Goal: Communication & Community: Participate in discussion

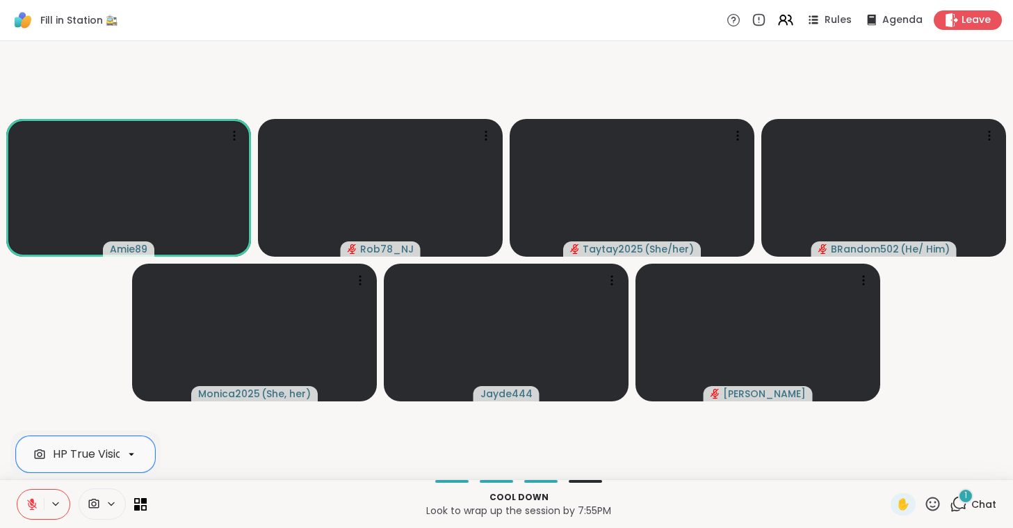
click at [29, 503] on icon at bounding box center [32, 504] width 13 height 13
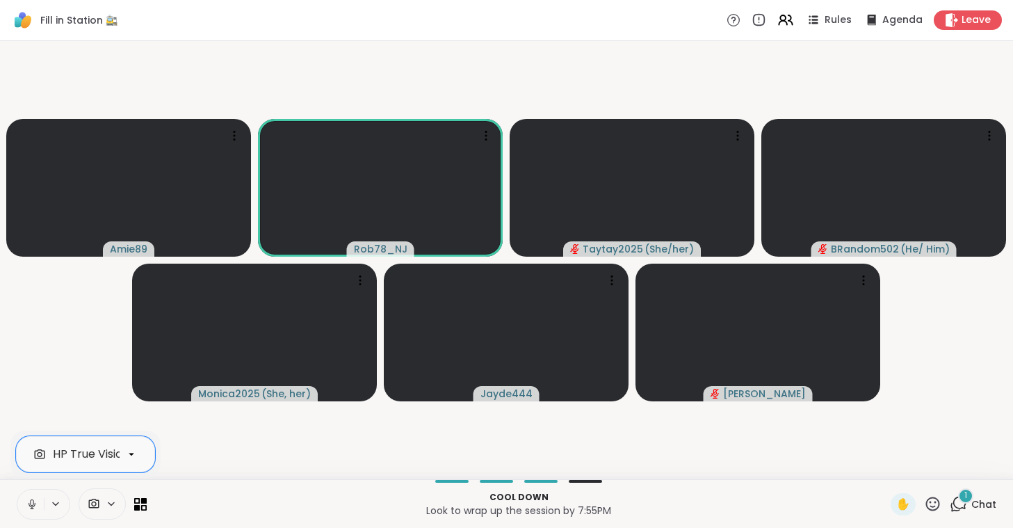
click at [29, 503] on icon at bounding box center [32, 504] width 7 height 4
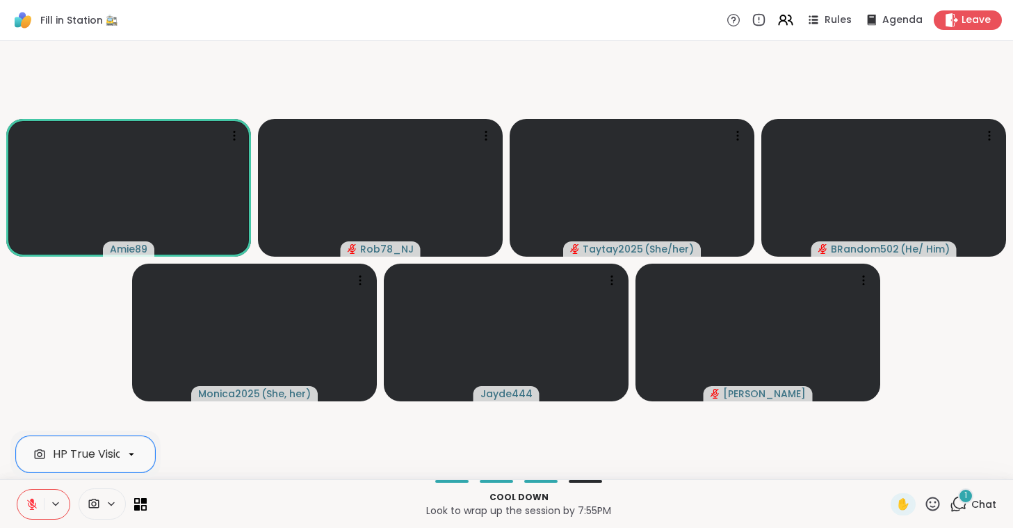
click at [29, 503] on icon at bounding box center [32, 504] width 13 height 13
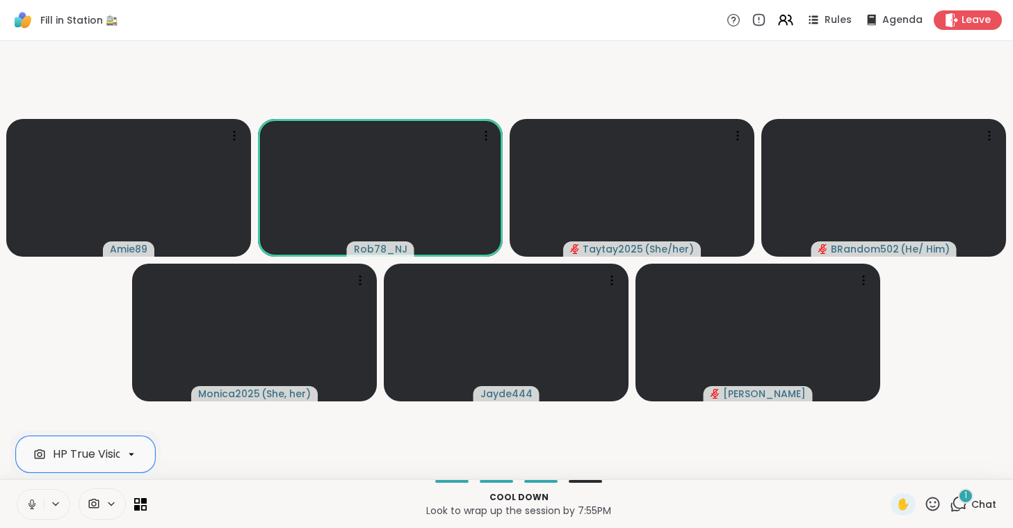
click at [23, 500] on button at bounding box center [30, 503] width 26 height 29
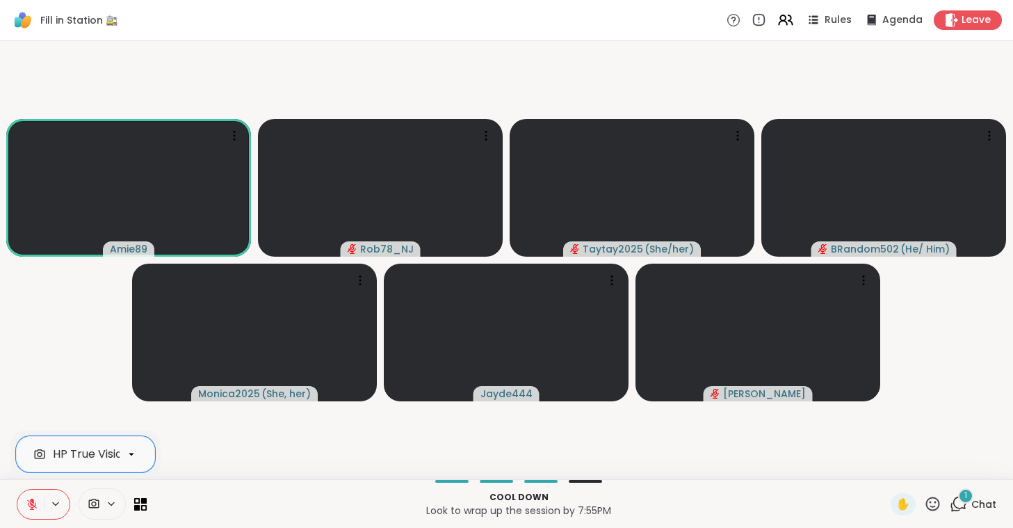
drag, startPoint x: 23, startPoint y: 500, endPoint x: 22, endPoint y: 485, distance: 15.4
click at [22, 485] on div "option HP True Vision HD Camera, selected. HP True Vision HD Camera Cool down L…" at bounding box center [506, 503] width 1013 height 49
click at [20, 498] on button at bounding box center [30, 503] width 26 height 29
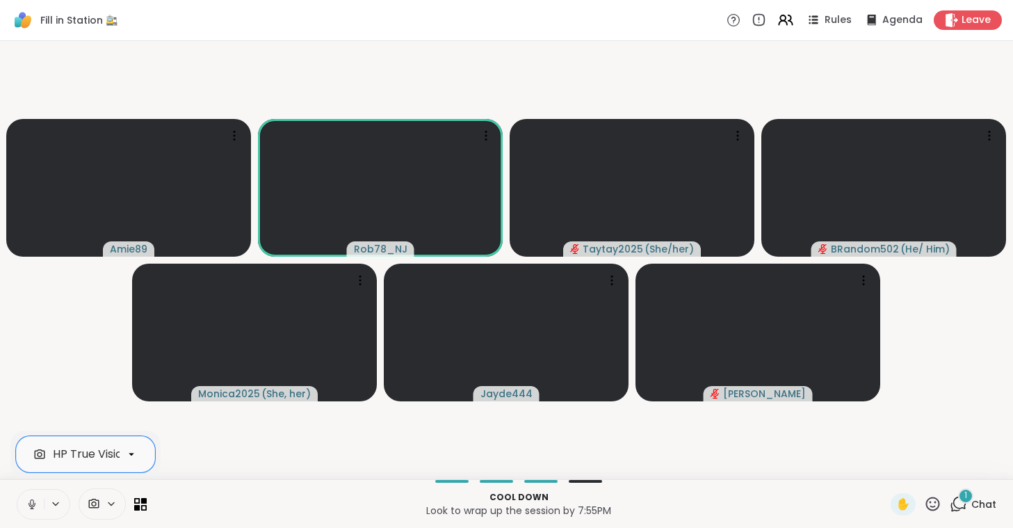
click at [20, 498] on button at bounding box center [30, 503] width 26 height 29
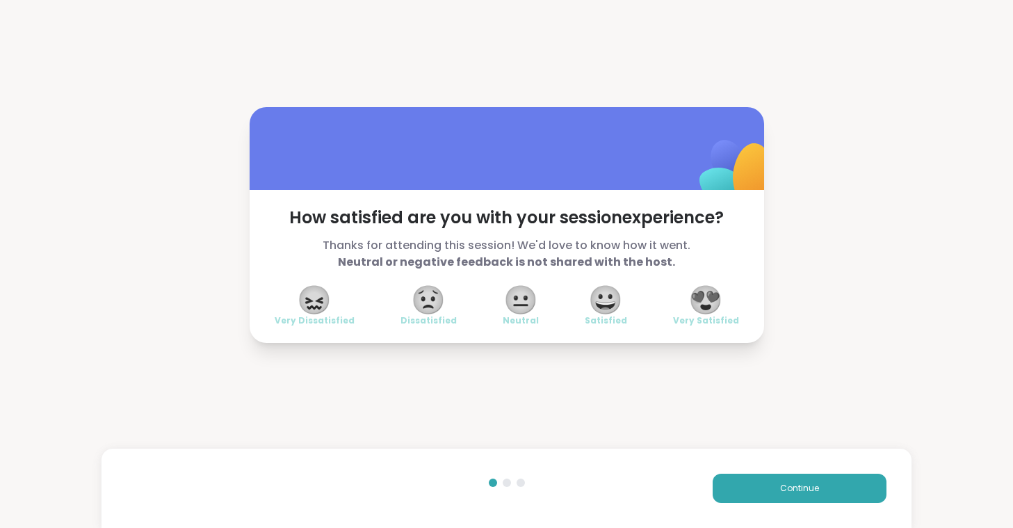
click at [20, 498] on div "How satisfied are you with your session experience? Thanks for attending this s…" at bounding box center [506, 264] width 1013 height 528
click at [710, 291] on span "😍" at bounding box center [705, 299] width 35 height 25
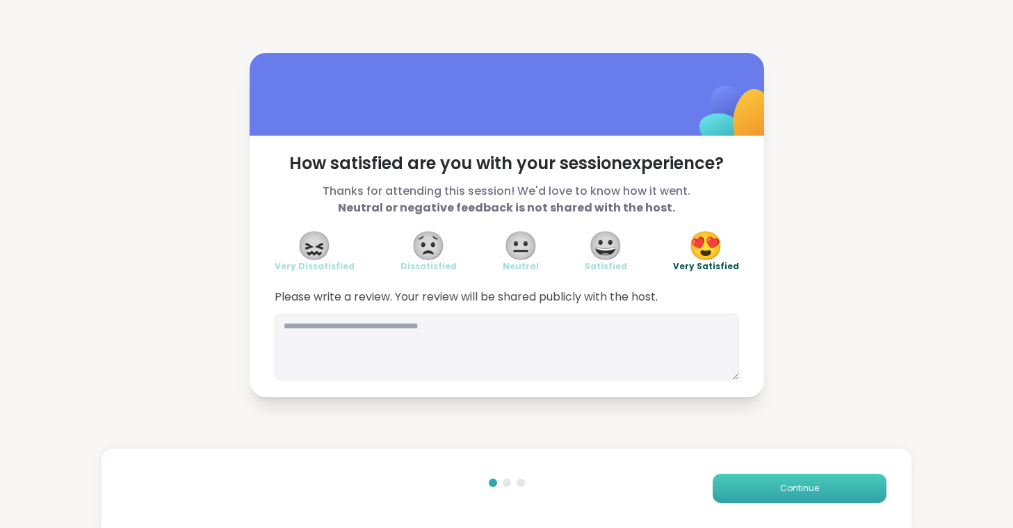
click at [765, 478] on button "Continue" at bounding box center [800, 487] width 174 height 29
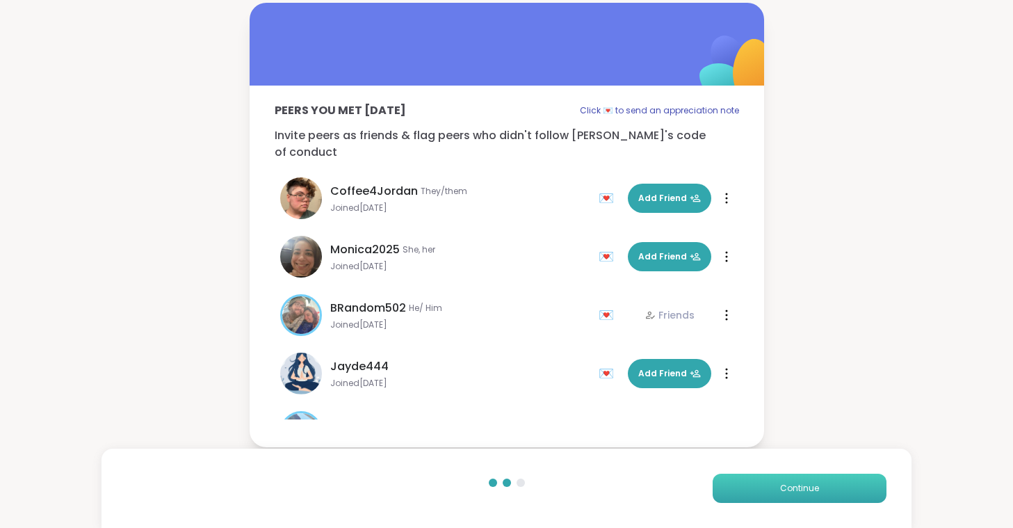
click at [765, 478] on button "Continue" at bounding box center [800, 487] width 174 height 29
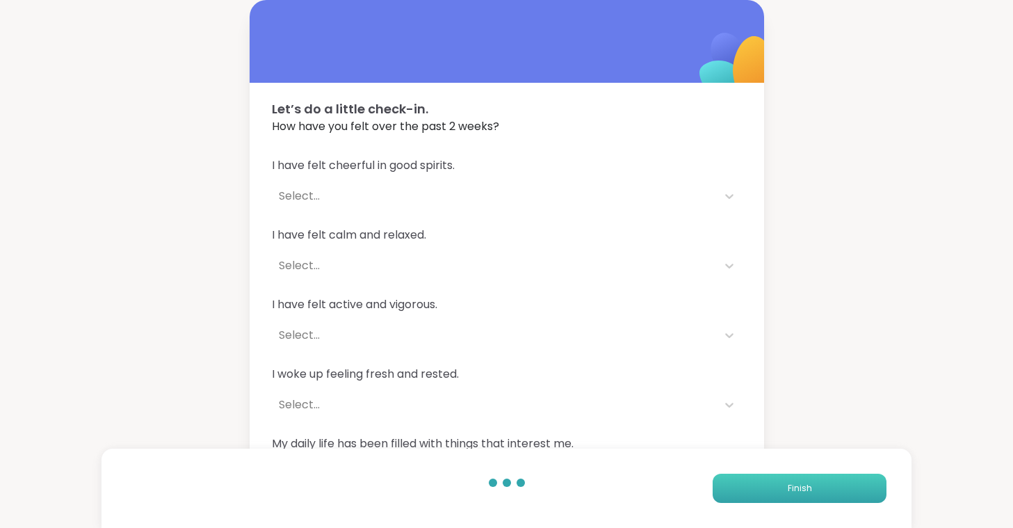
click at [765, 478] on button "Finish" at bounding box center [800, 487] width 174 height 29
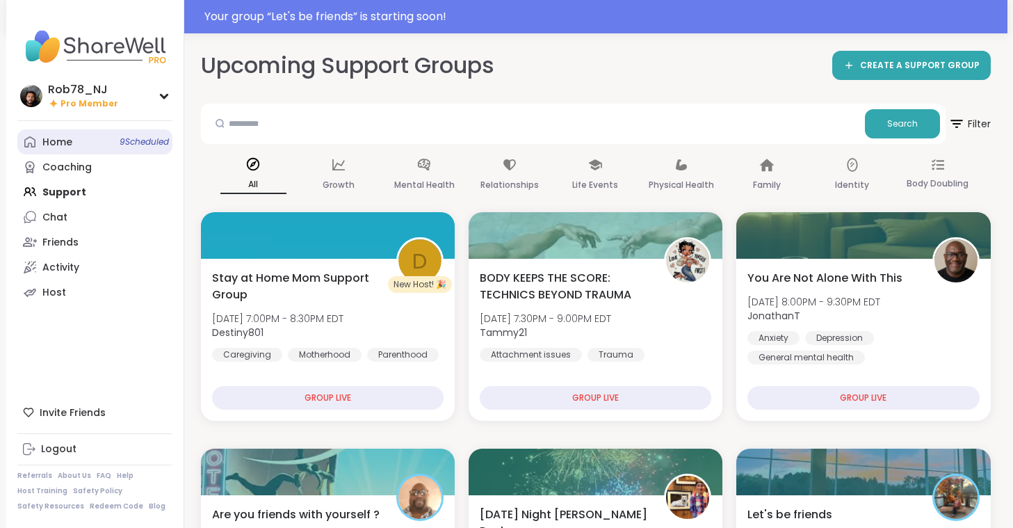
click at [72, 134] on link "Home 9 Scheduled" at bounding box center [94, 141] width 155 height 25
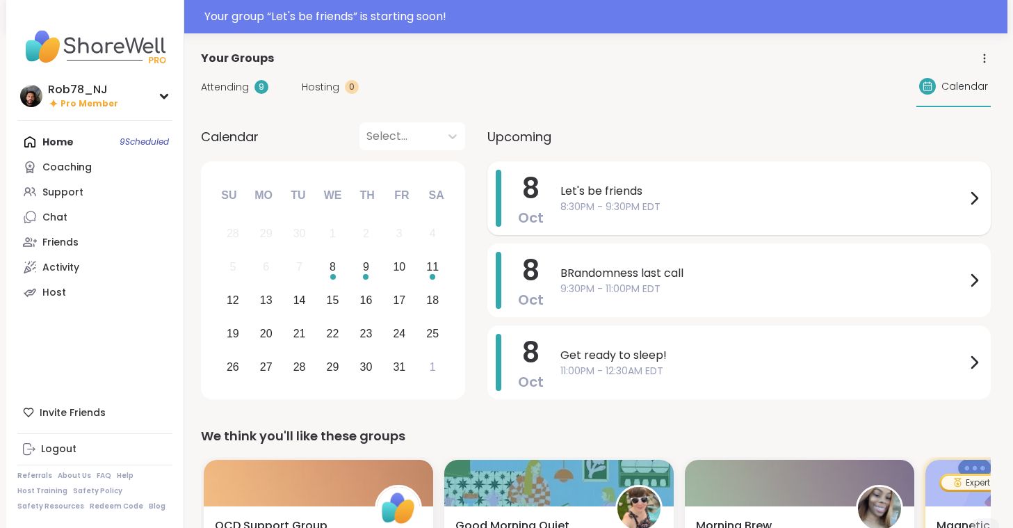
click at [628, 210] on span "8:30PM - 9:30PM EDT" at bounding box center [762, 207] width 405 height 15
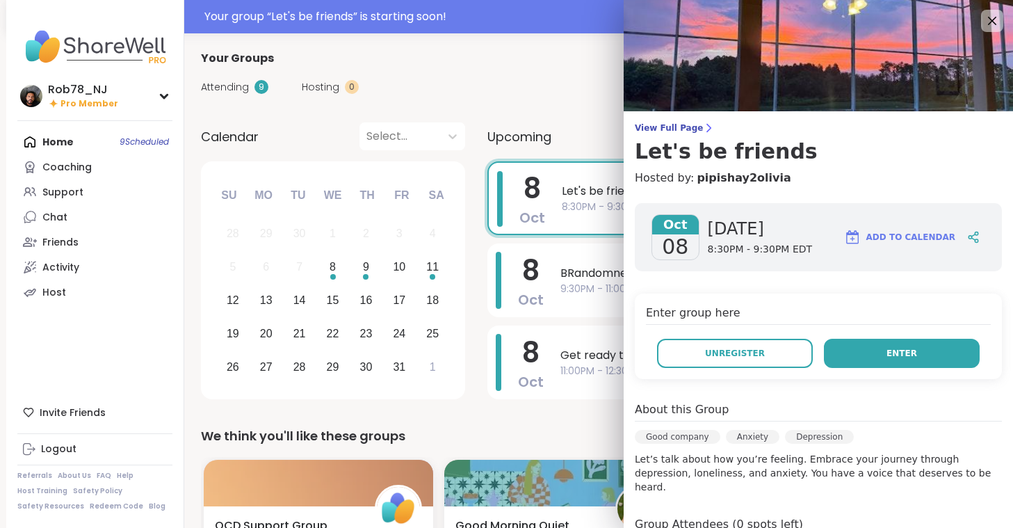
click at [877, 355] on button "Enter" at bounding box center [902, 353] width 156 height 29
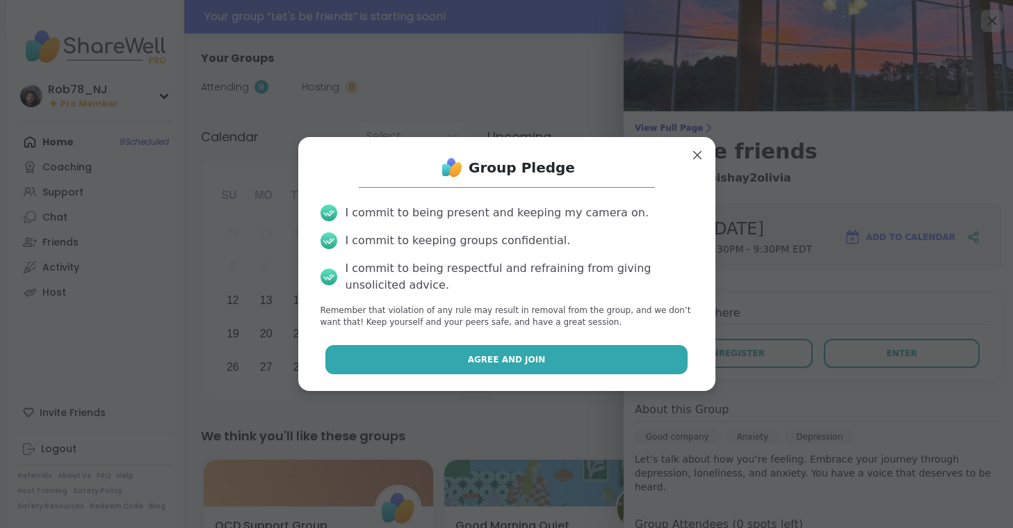
click at [527, 357] on span "Agree and Join" at bounding box center [507, 359] width 78 height 13
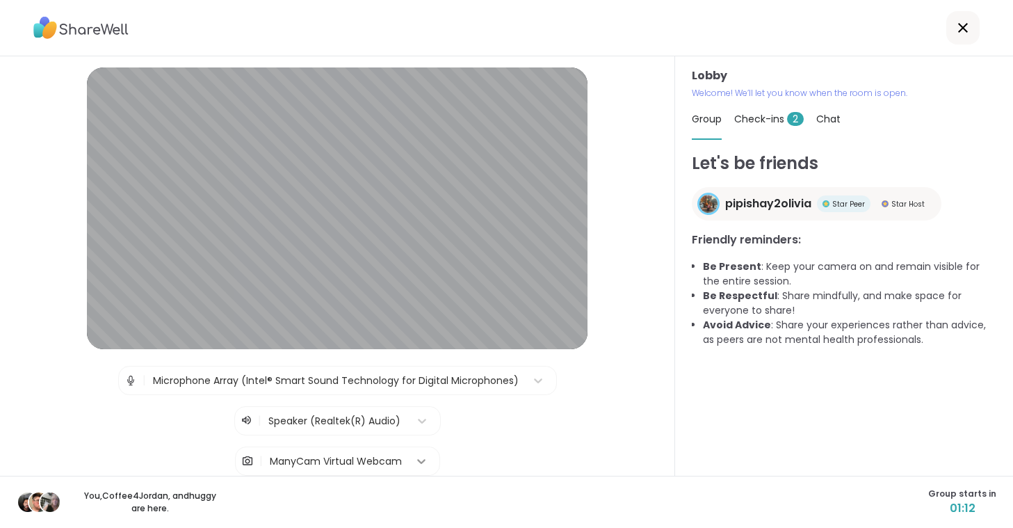
click at [418, 462] on icon at bounding box center [421, 461] width 14 height 14
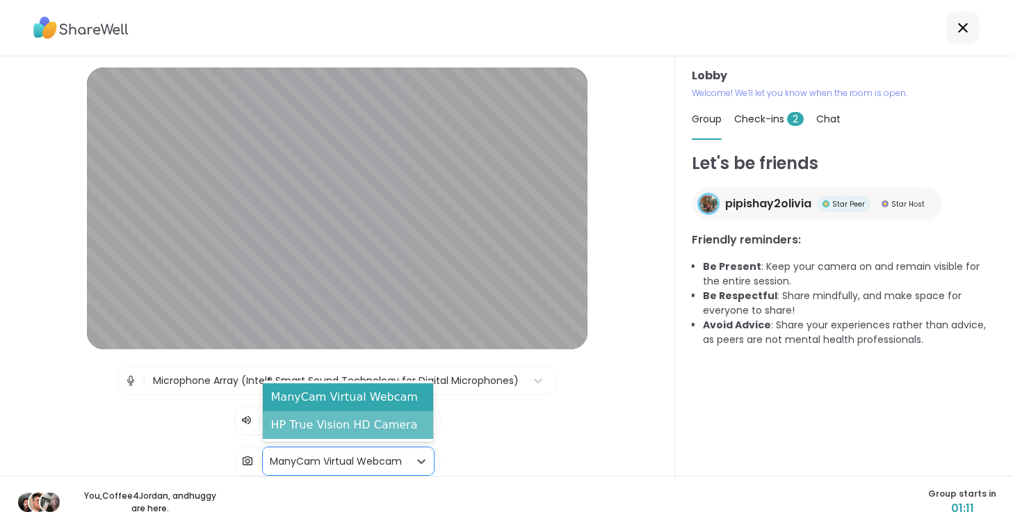
click at [384, 427] on div "HP True Vision HD Camera" at bounding box center [348, 425] width 171 height 28
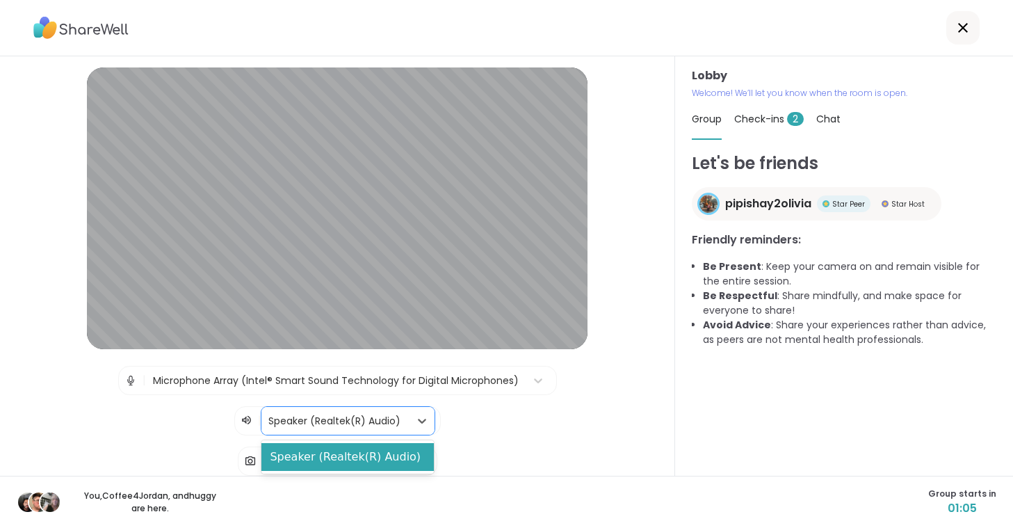
click at [384, 427] on div at bounding box center [334, 420] width 133 height 17
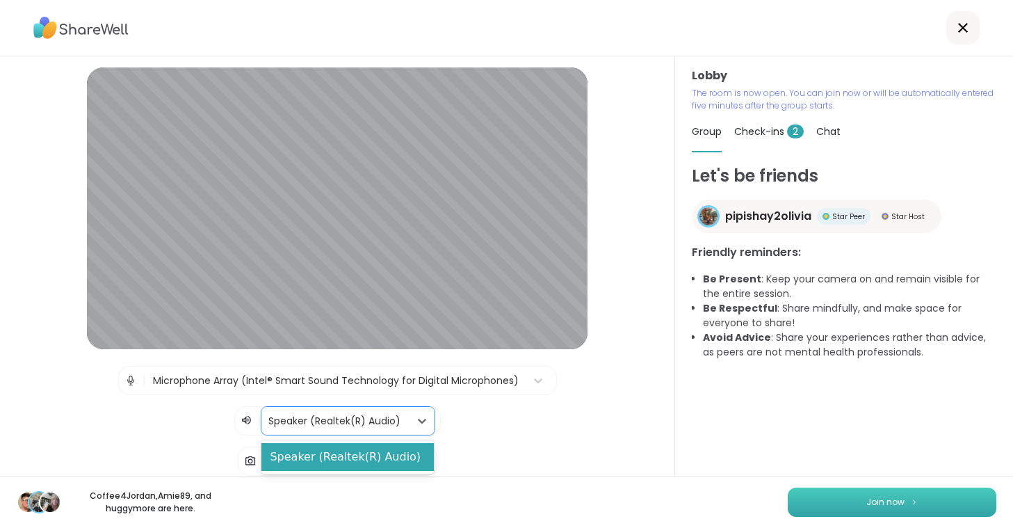
click at [880, 502] on span "Join now" at bounding box center [885, 502] width 38 height 13
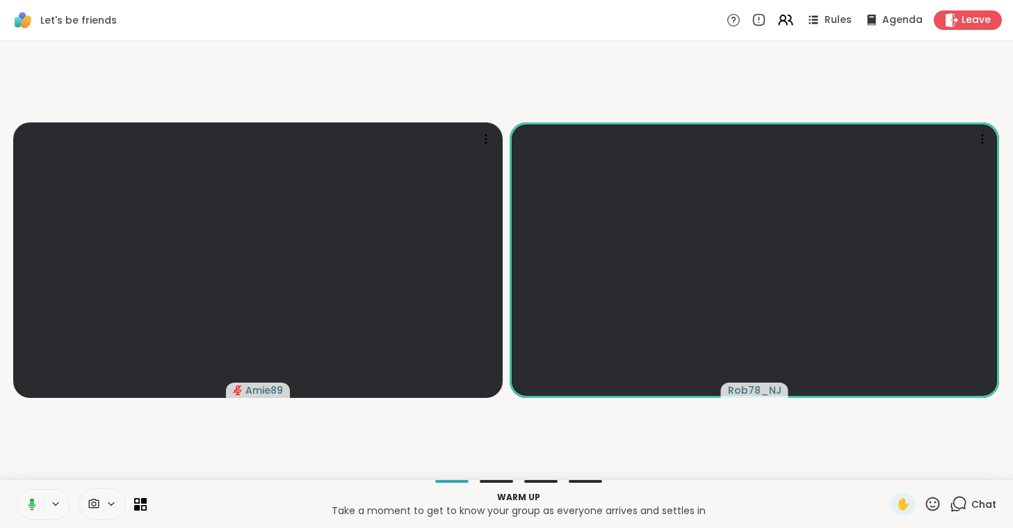
click at [100, 505] on span at bounding box center [92, 503] width 26 height 13
click at [106, 456] on div "HP True Vision HD Camera" at bounding box center [124, 454] width 143 height 17
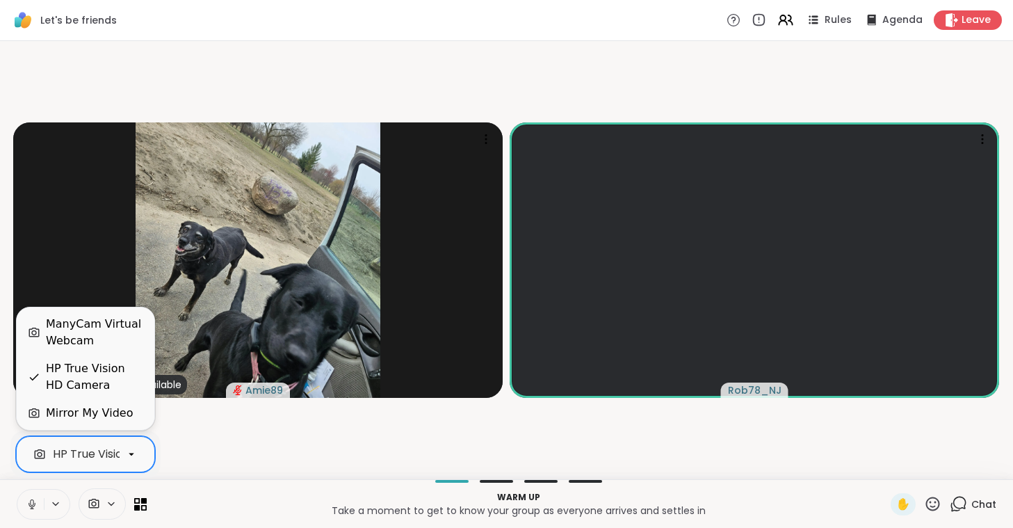
click at [37, 501] on icon at bounding box center [32, 504] width 13 height 13
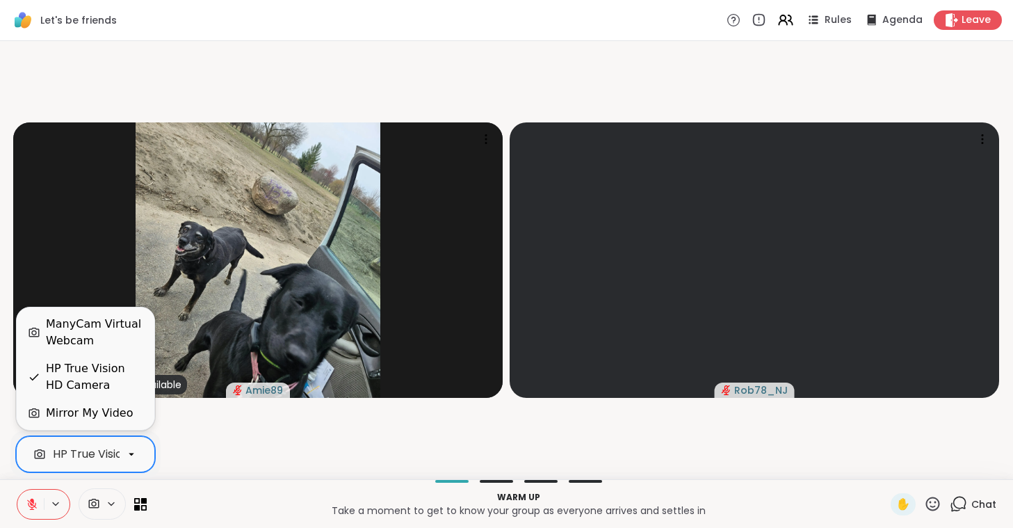
click at [206, 455] on video-player-container "This peer’s video is unavailable Amie89 Rob78_NJ" at bounding box center [506, 260] width 996 height 427
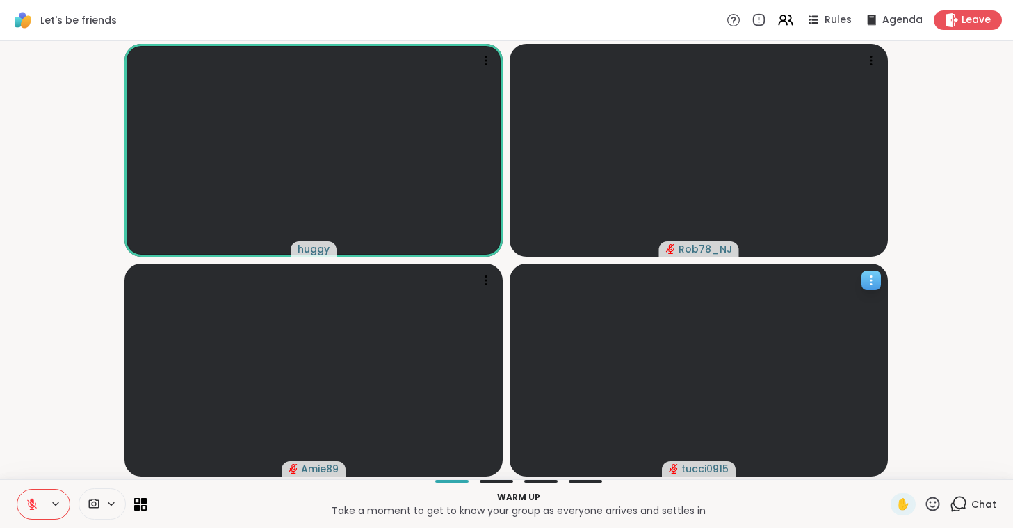
click at [794, 336] on div at bounding box center [699, 369] width 378 height 213
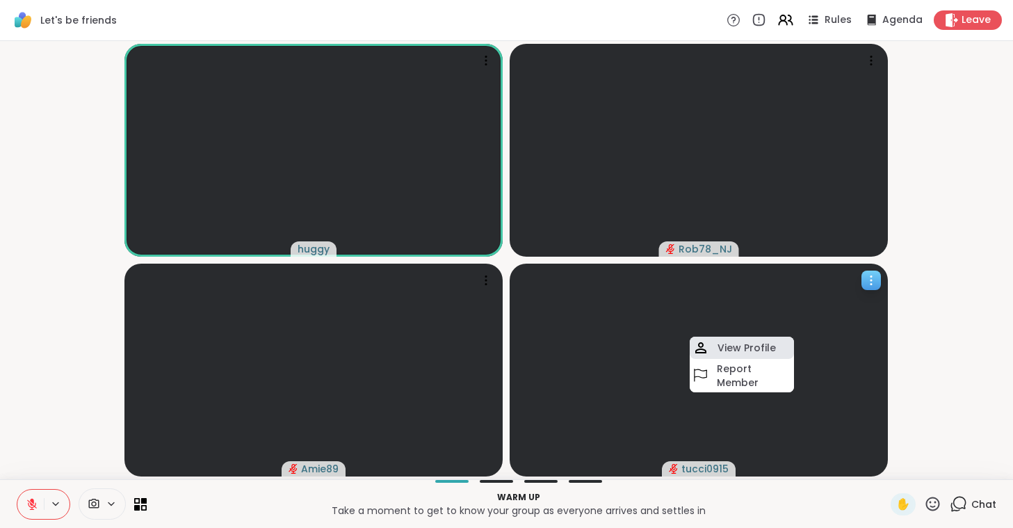
click at [734, 348] on h4 "View Profile" at bounding box center [746, 348] width 58 height 14
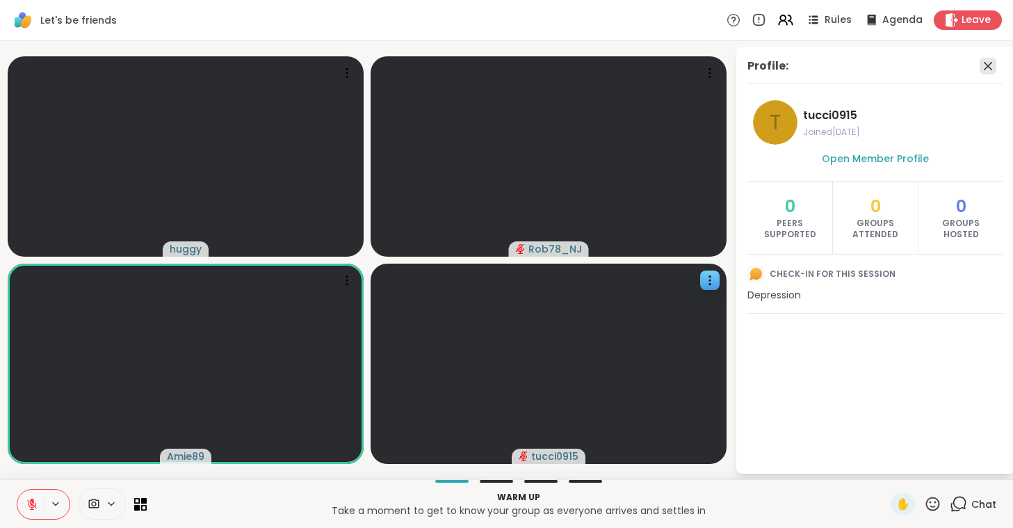
click at [986, 65] on icon at bounding box center [988, 66] width 8 height 8
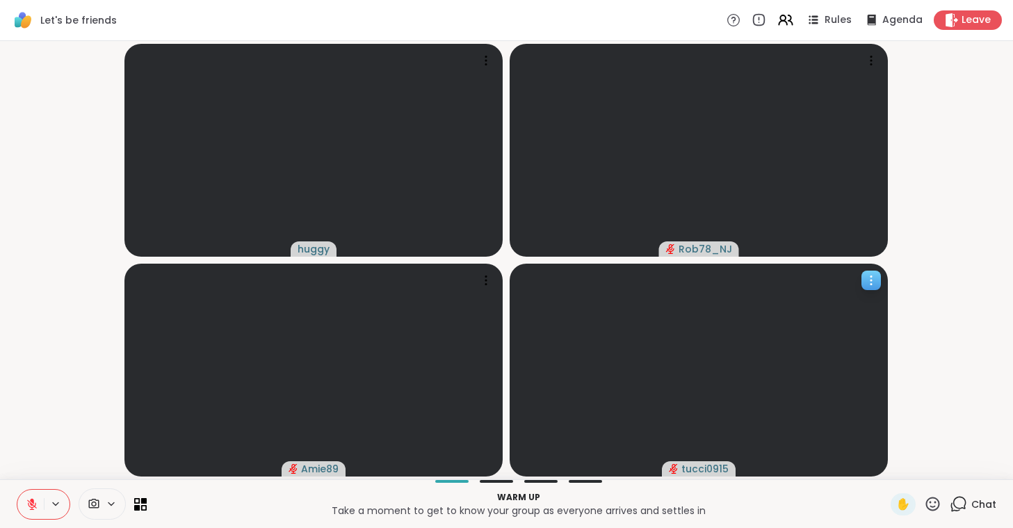
click at [801, 323] on div at bounding box center [699, 369] width 378 height 213
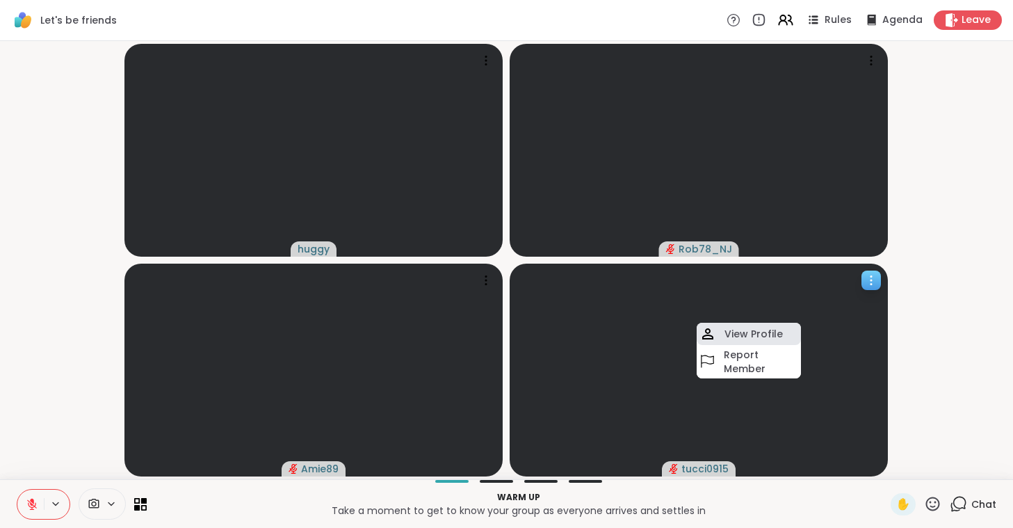
click at [760, 334] on h4 "View Profile" at bounding box center [753, 334] width 58 height 14
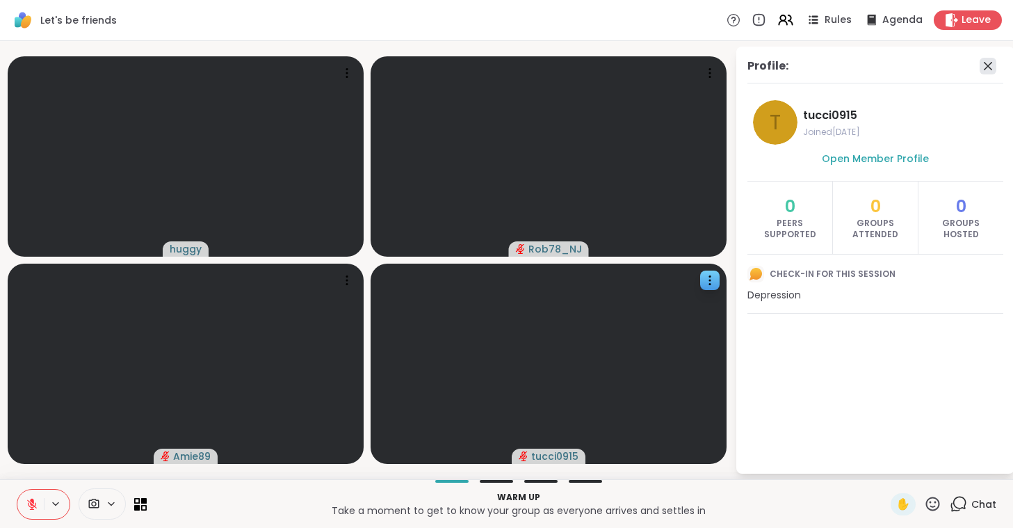
click at [991, 64] on icon at bounding box center [988, 66] width 17 height 17
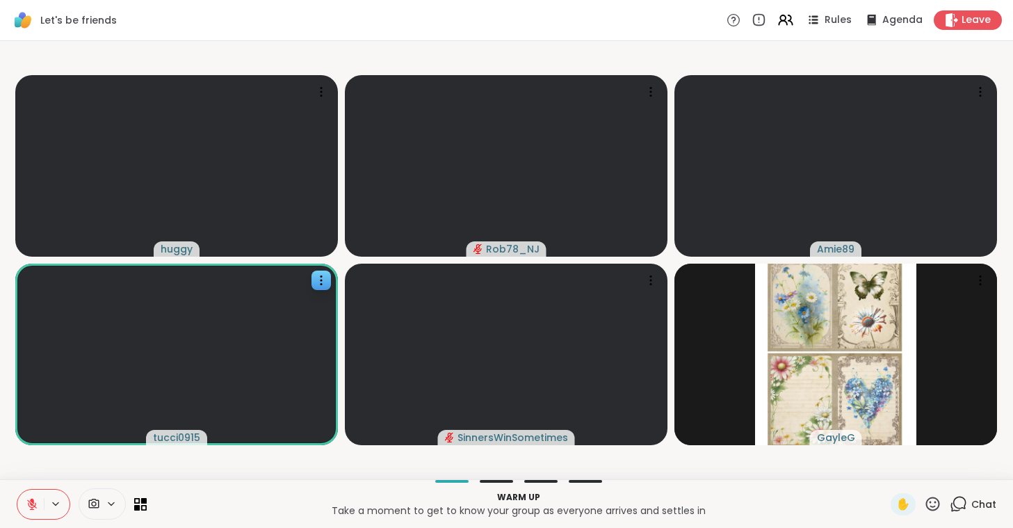
click at [36, 506] on icon at bounding box center [32, 504] width 13 height 13
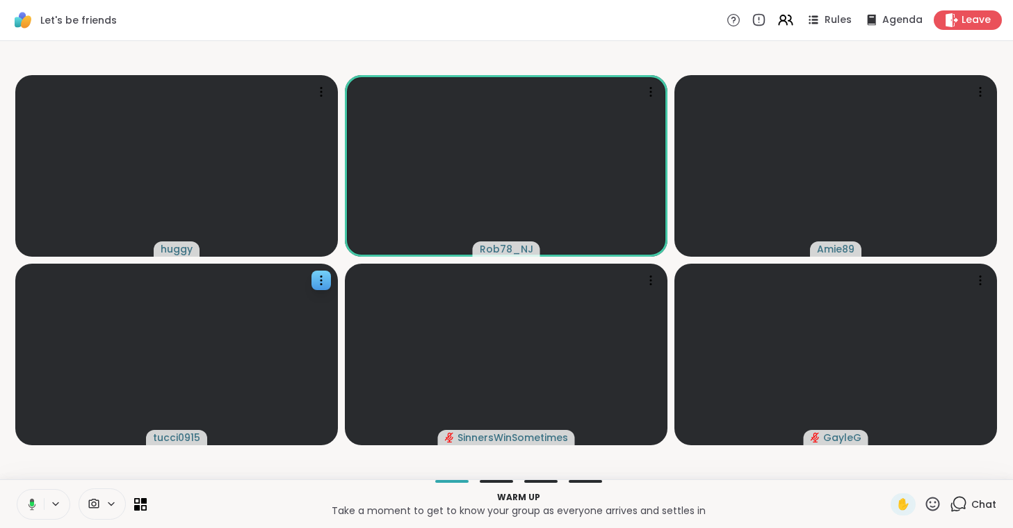
click at [36, 506] on button at bounding box center [29, 503] width 29 height 29
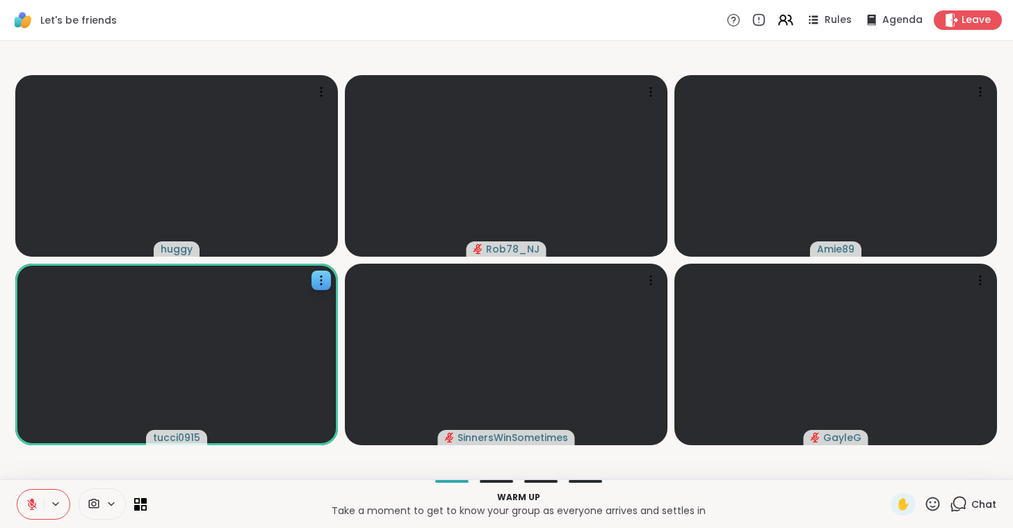
click at [36, 506] on icon at bounding box center [32, 504] width 13 height 13
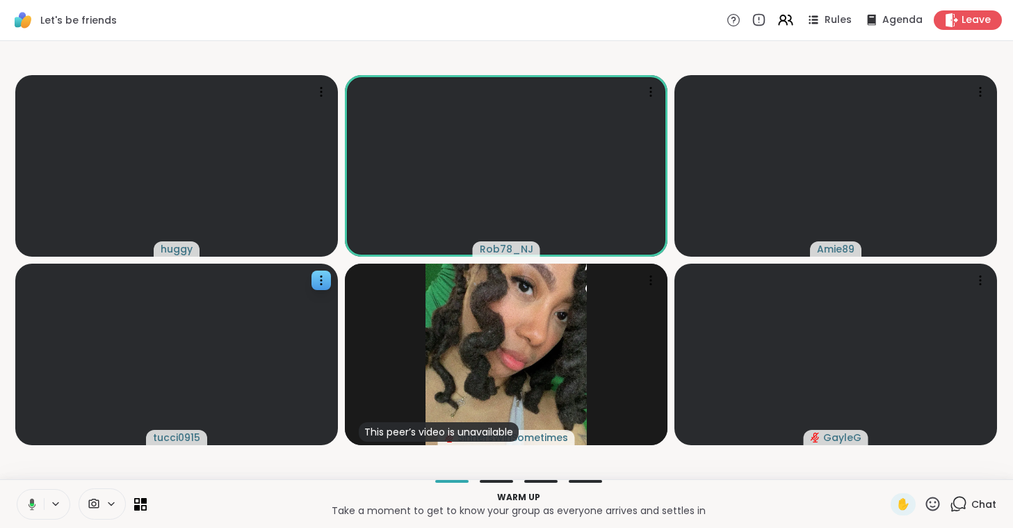
click at [36, 506] on button at bounding box center [29, 503] width 29 height 29
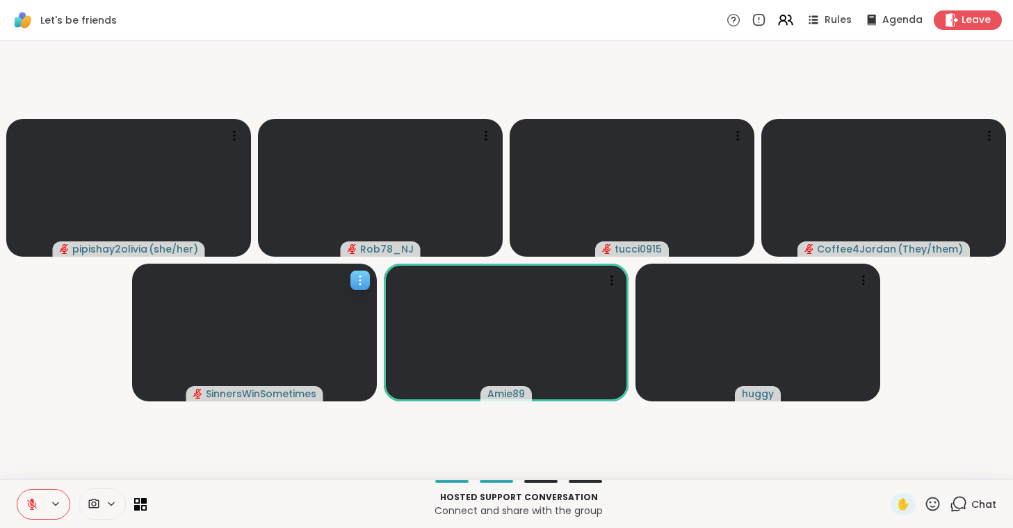
click at [357, 280] on icon at bounding box center [360, 280] width 14 height 14
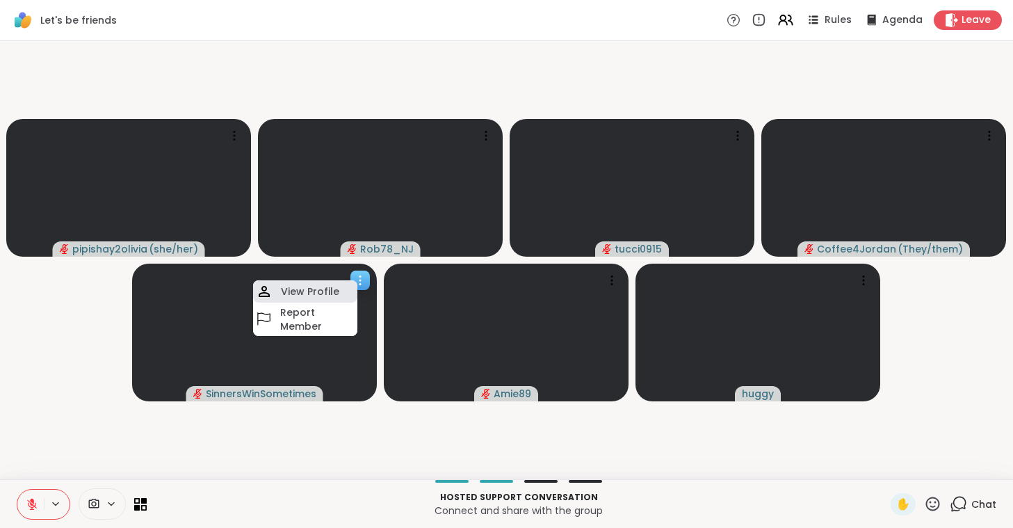
click at [323, 284] on h4 "View Profile" at bounding box center [310, 291] width 58 height 14
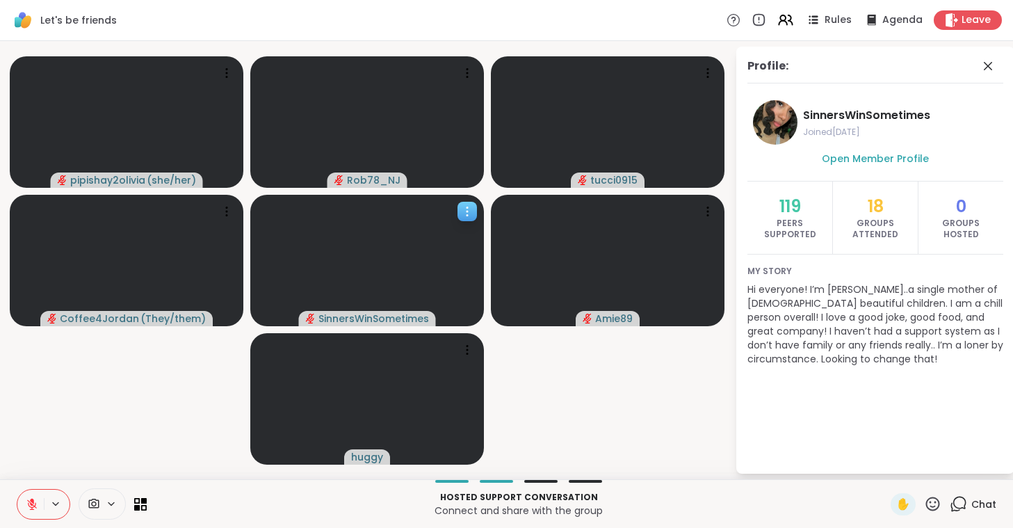
click at [469, 204] on icon at bounding box center [467, 211] width 14 height 14
click at [437, 211] on h4 "View Profile" at bounding box center [422, 216] width 58 height 14
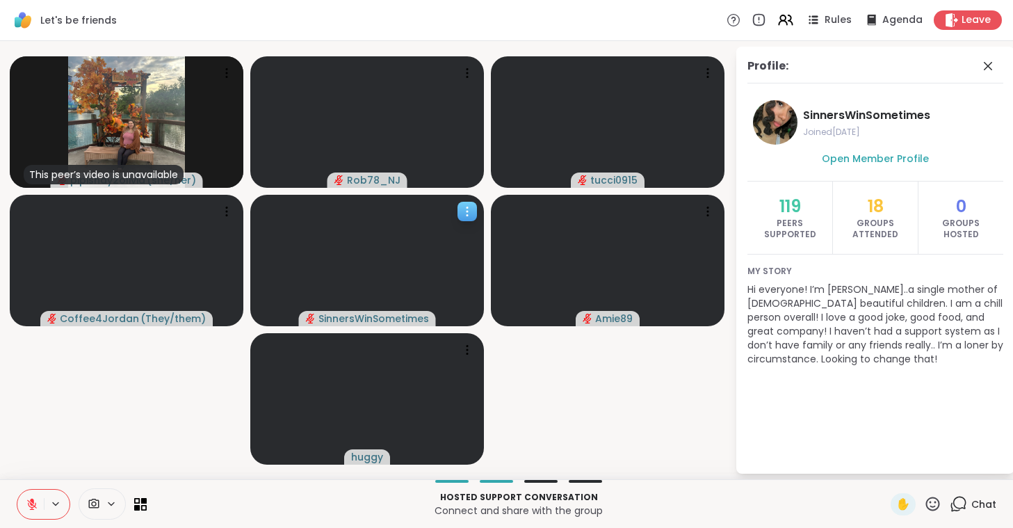
click at [460, 205] on icon at bounding box center [467, 211] width 14 height 14
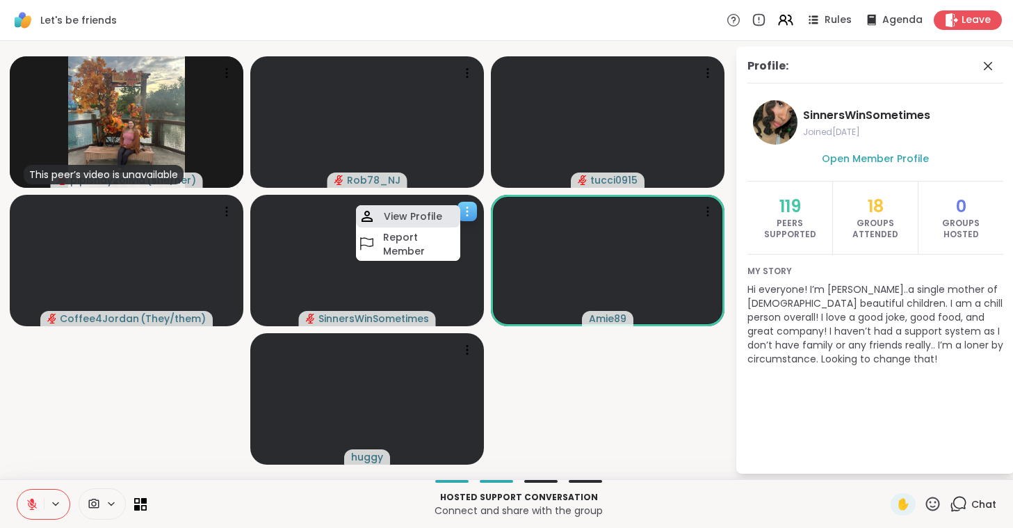
click at [398, 215] on h4 "View Profile" at bounding box center [413, 216] width 58 height 14
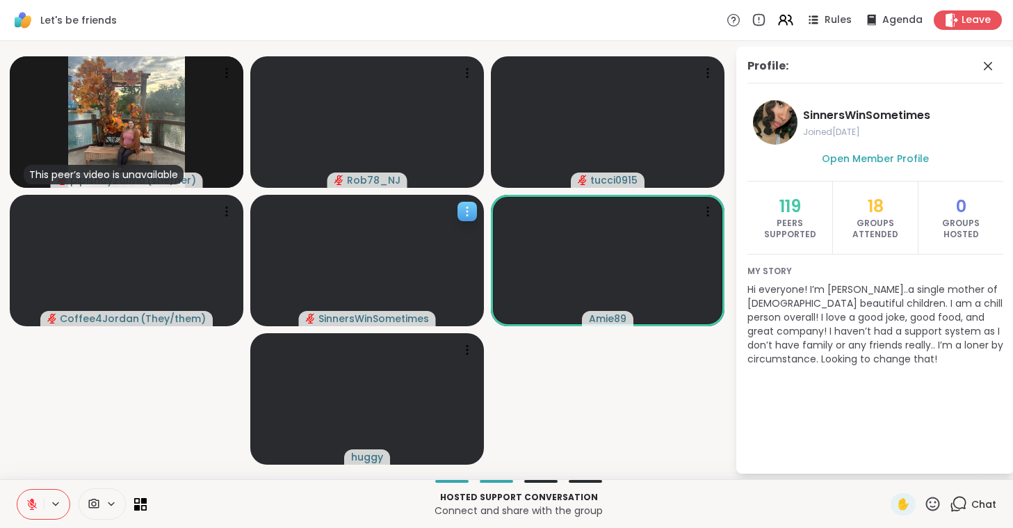
click at [471, 213] on icon at bounding box center [467, 211] width 14 height 14
click at [986, 65] on icon at bounding box center [988, 66] width 8 height 8
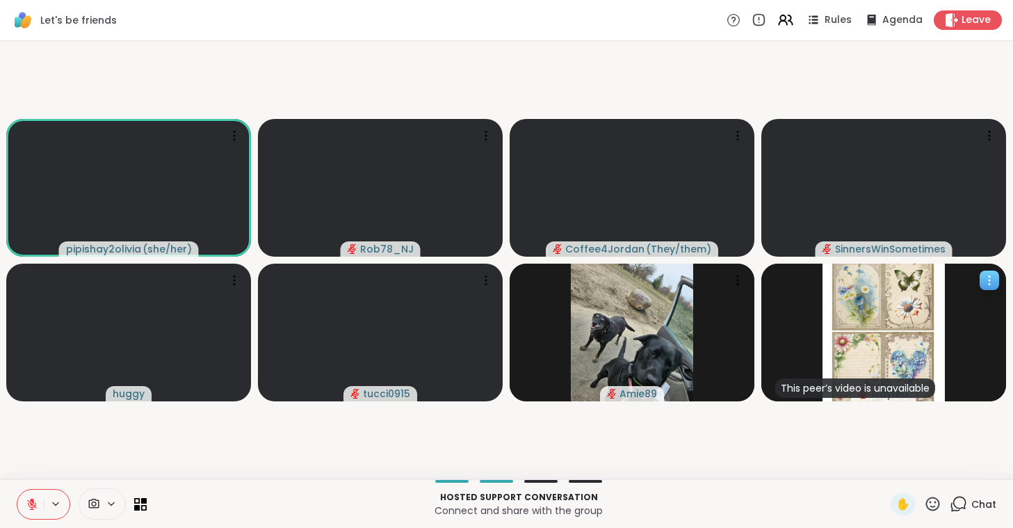
click at [990, 280] on icon at bounding box center [989, 279] width 1 height 1
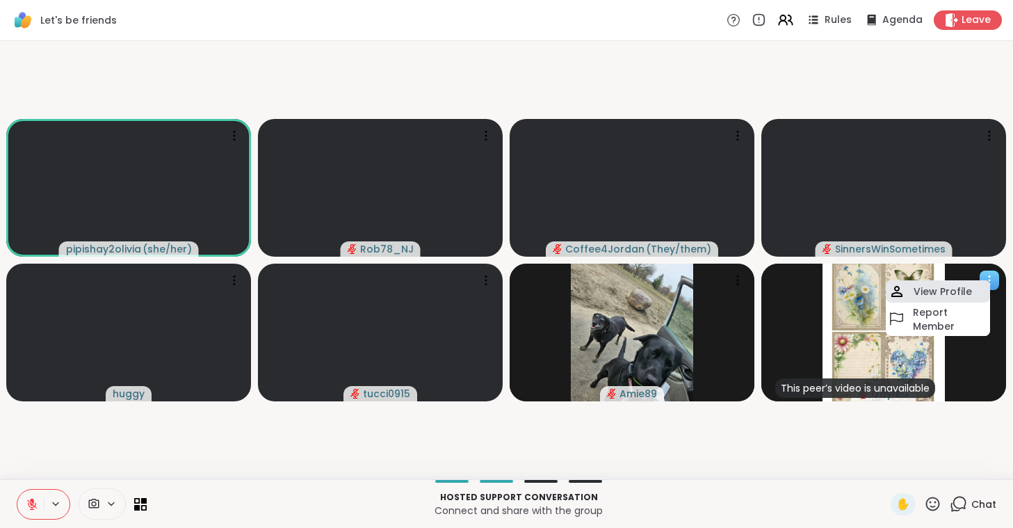
click at [961, 290] on h4 "View Profile" at bounding box center [942, 291] width 58 height 14
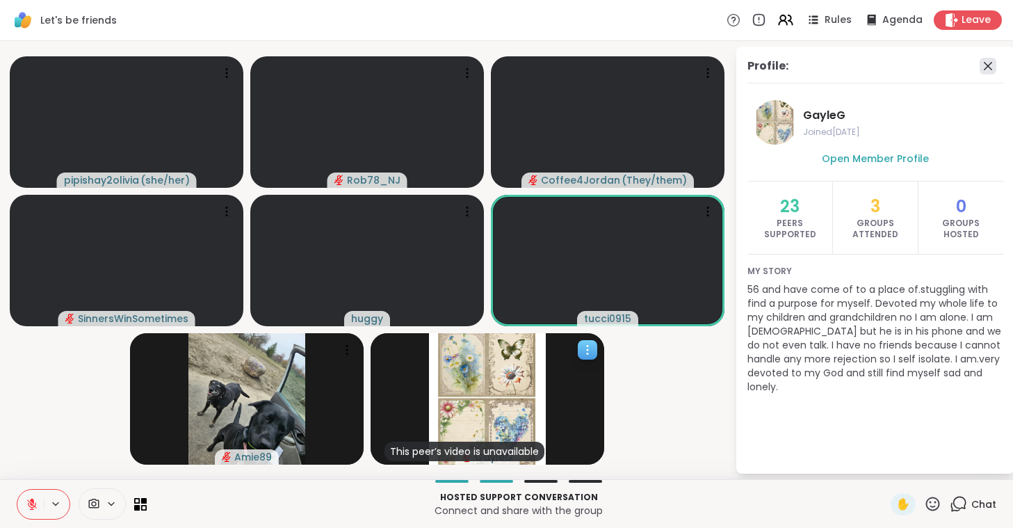
click at [986, 67] on icon at bounding box center [988, 66] width 8 height 8
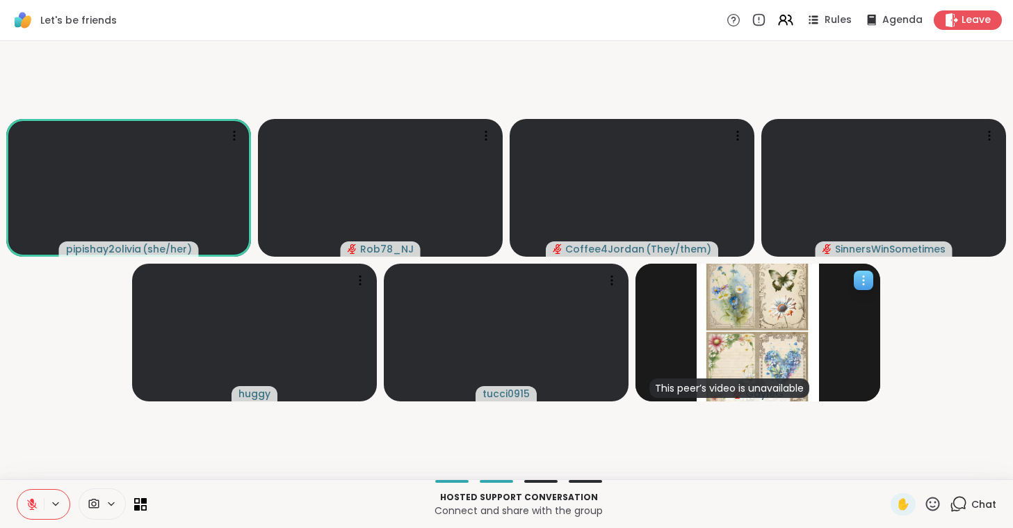
click at [863, 282] on icon at bounding box center [863, 280] width 14 height 14
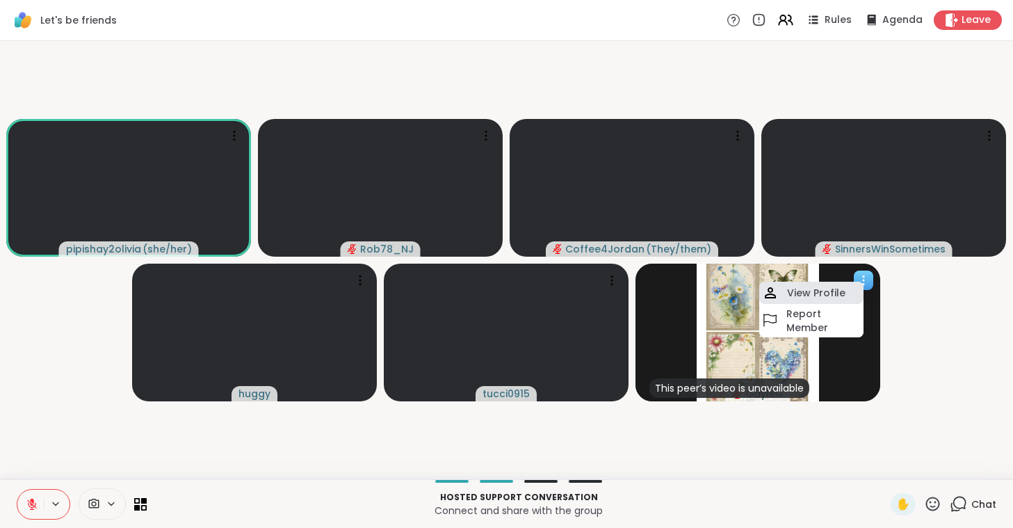
click at [818, 291] on h4 "View Profile" at bounding box center [816, 293] width 58 height 14
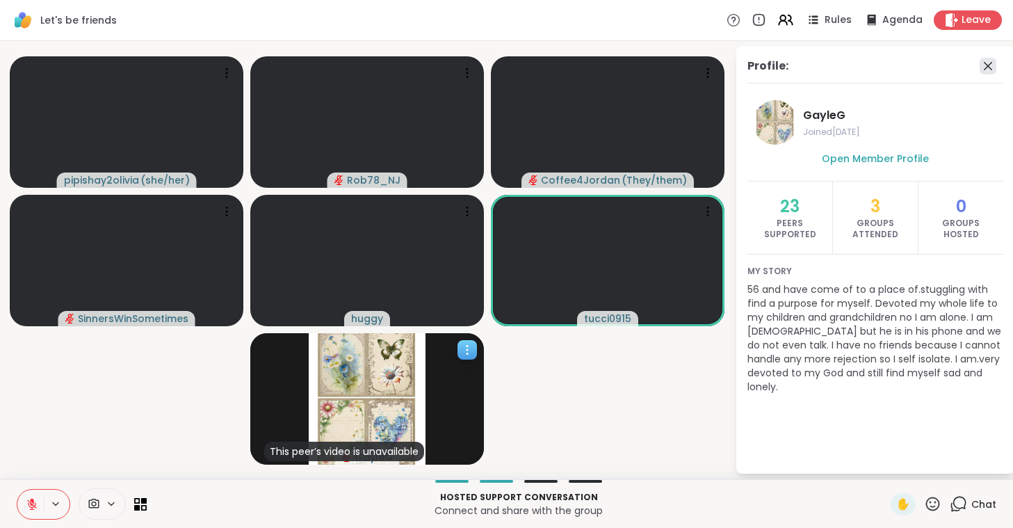
click at [987, 69] on icon at bounding box center [988, 66] width 17 height 17
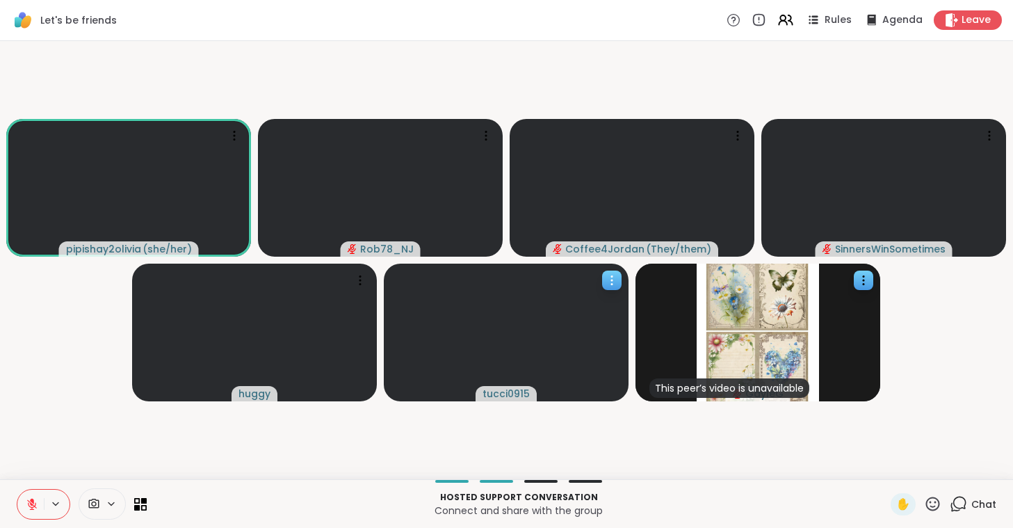
click at [614, 277] on icon at bounding box center [612, 280] width 14 height 14
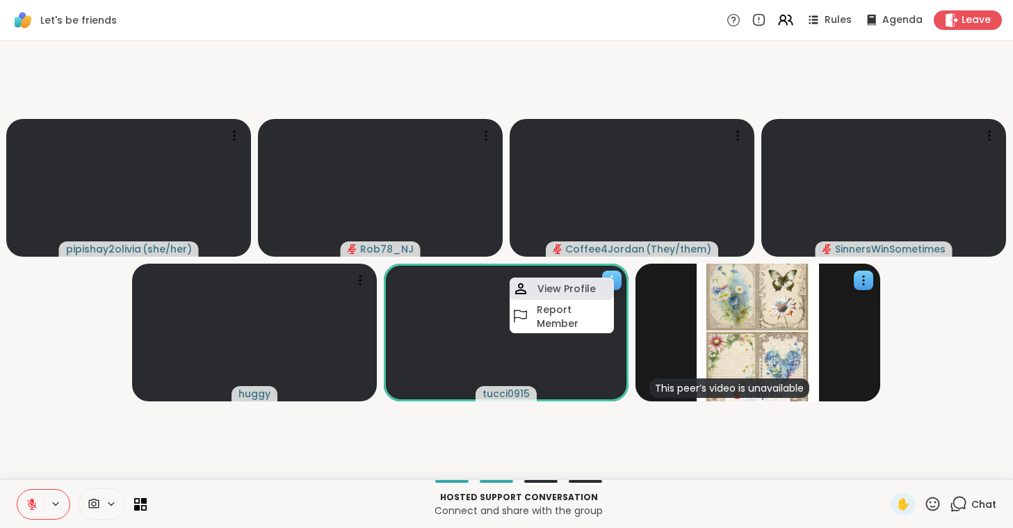
click at [568, 292] on h4 "View Profile" at bounding box center [566, 289] width 58 height 14
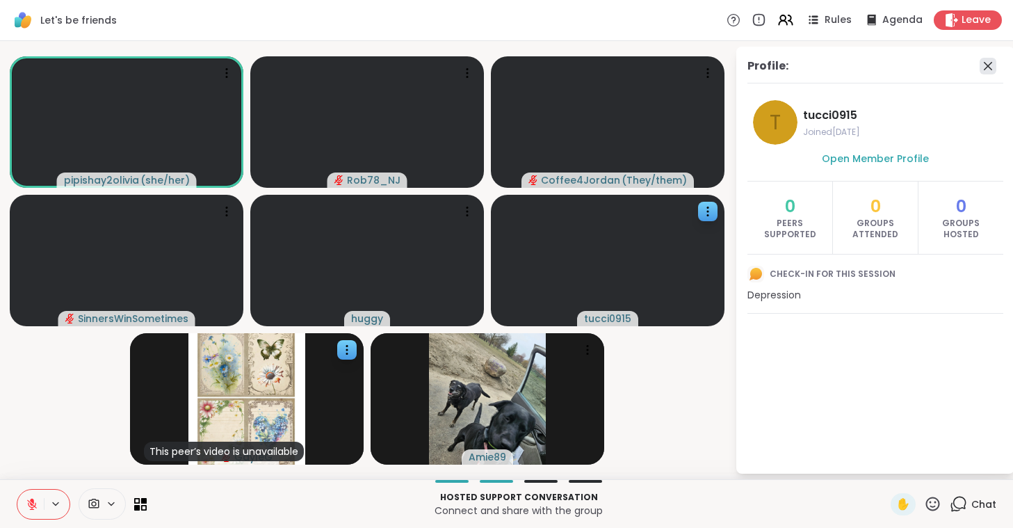
click at [987, 66] on icon at bounding box center [988, 66] width 8 height 8
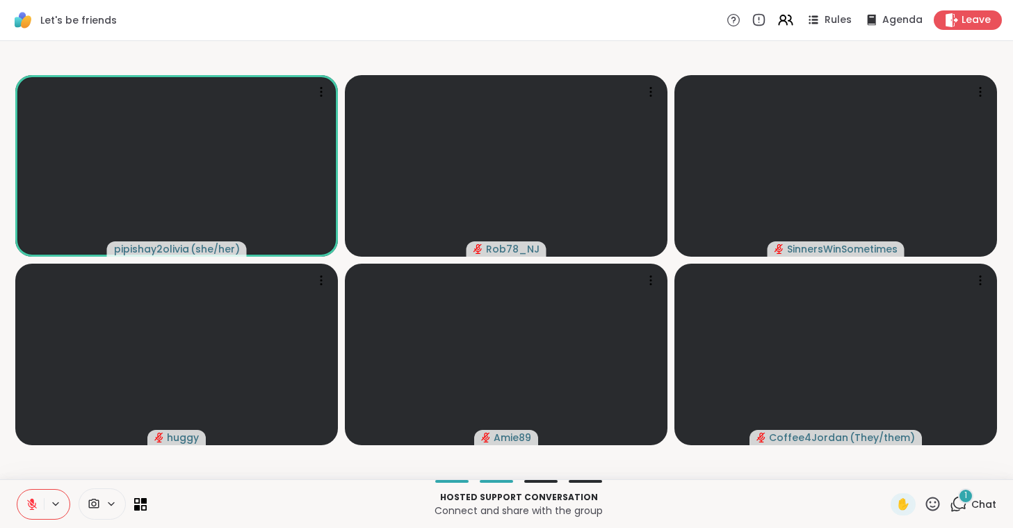
click at [38, 512] on button at bounding box center [30, 503] width 26 height 29
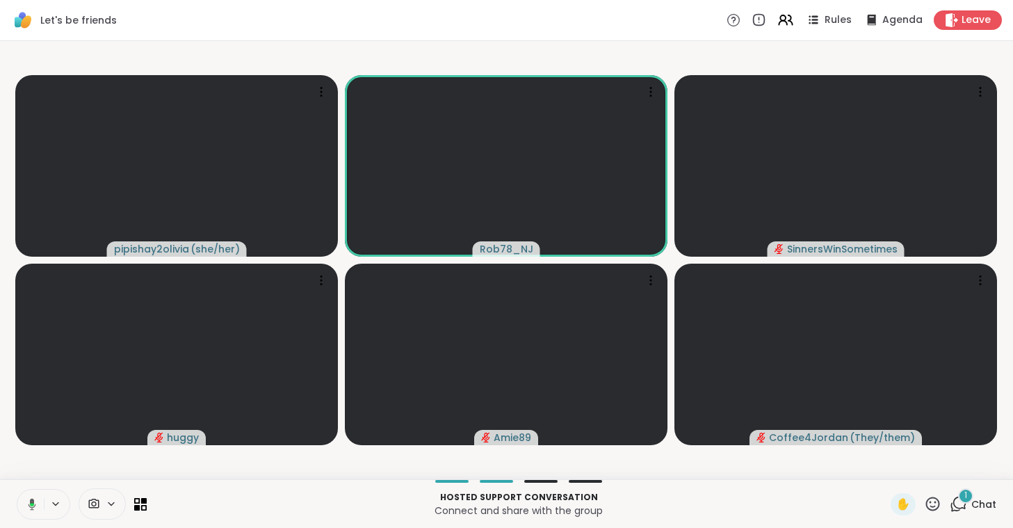
click at [38, 512] on button at bounding box center [29, 503] width 29 height 29
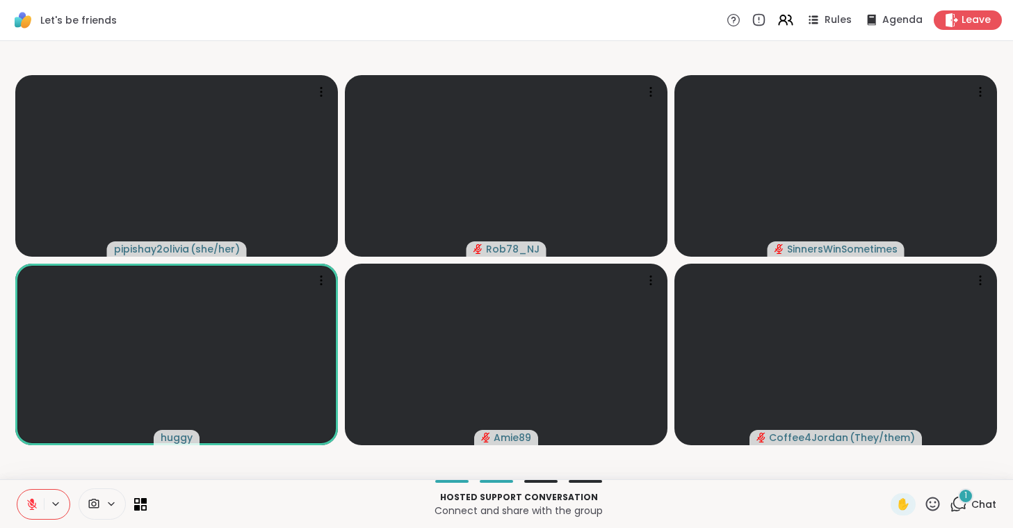
click at [38, 512] on button at bounding box center [30, 503] width 26 height 29
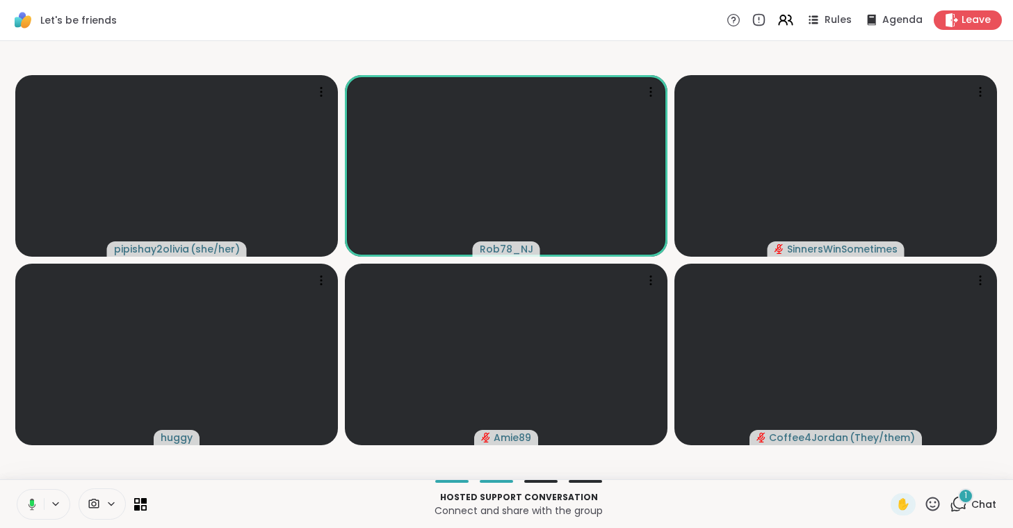
click at [38, 512] on button at bounding box center [29, 503] width 29 height 29
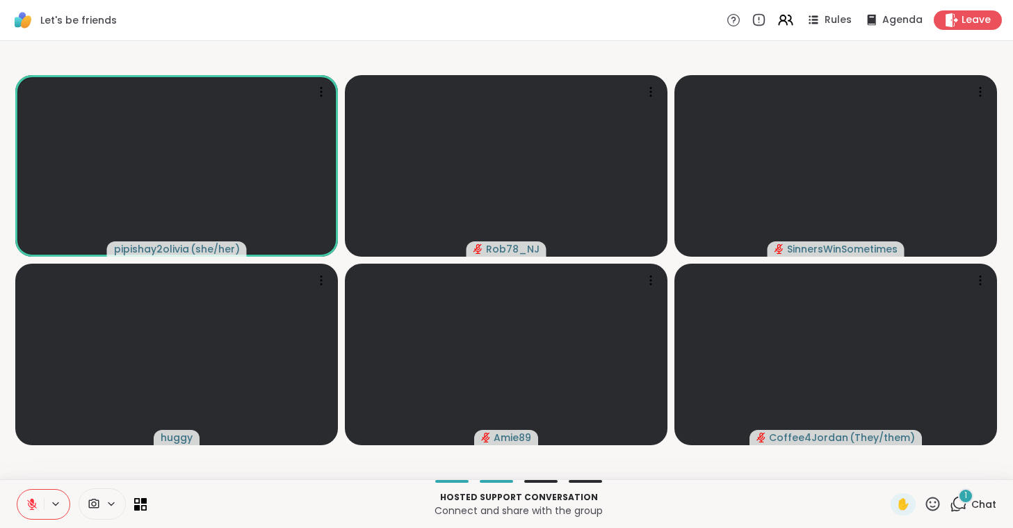
click at [38, 512] on button at bounding box center [30, 503] width 26 height 29
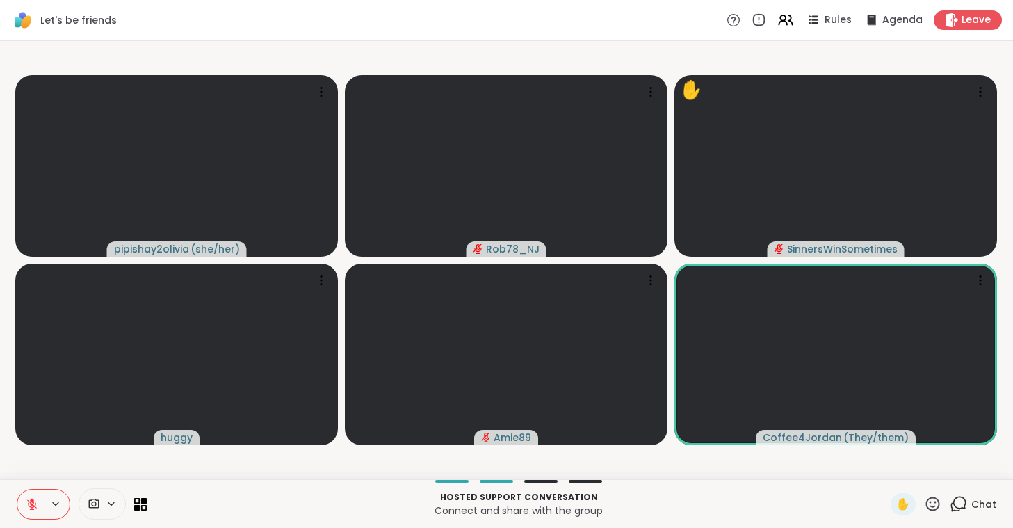
click at [293, 505] on p "Connect and share with the group" at bounding box center [518, 510] width 727 height 14
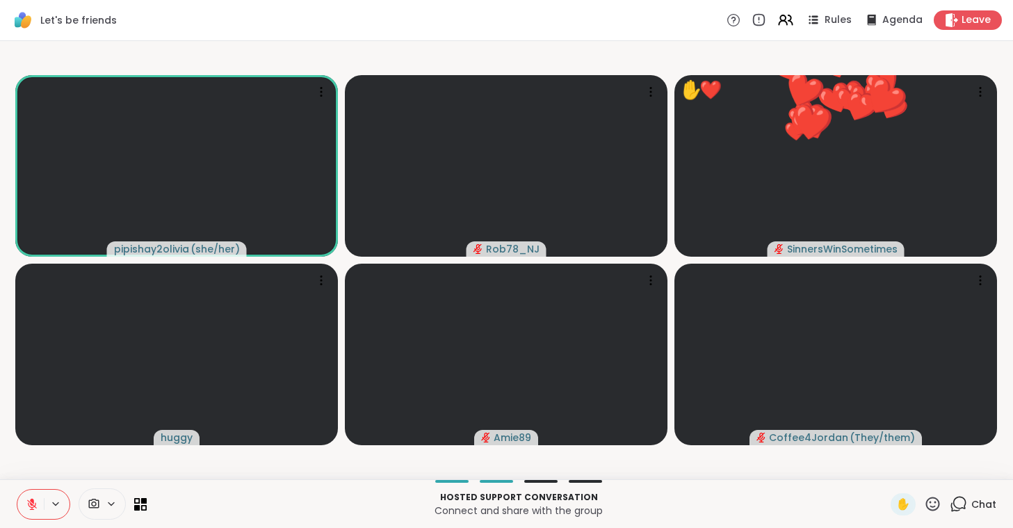
click at [327, 504] on p "Connect and share with the group" at bounding box center [518, 510] width 727 height 14
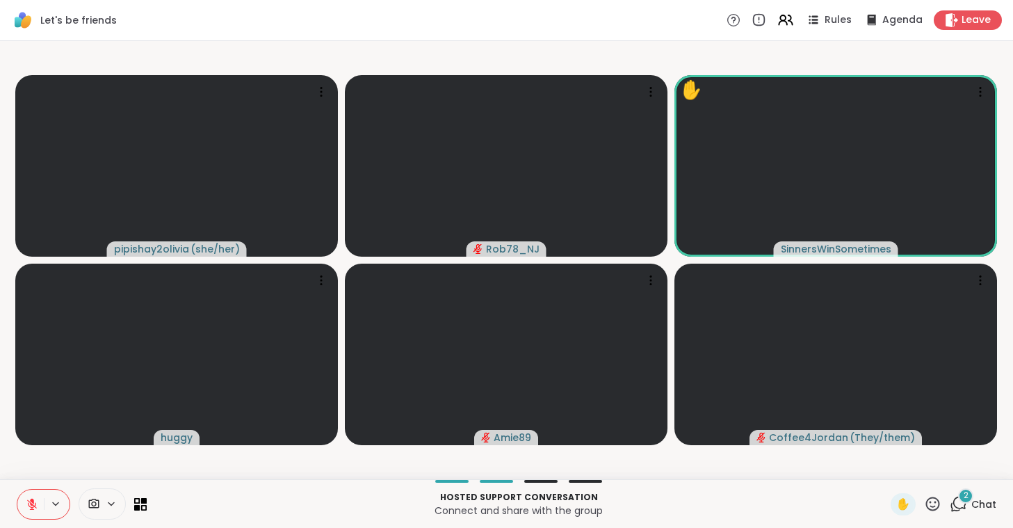
click at [765, 487] on div "Hosted support conversation Connect and share with the group ✋ 2 Chat" at bounding box center [506, 503] width 1013 height 49
click at [957, 498] on icon at bounding box center [959, 502] width 13 height 13
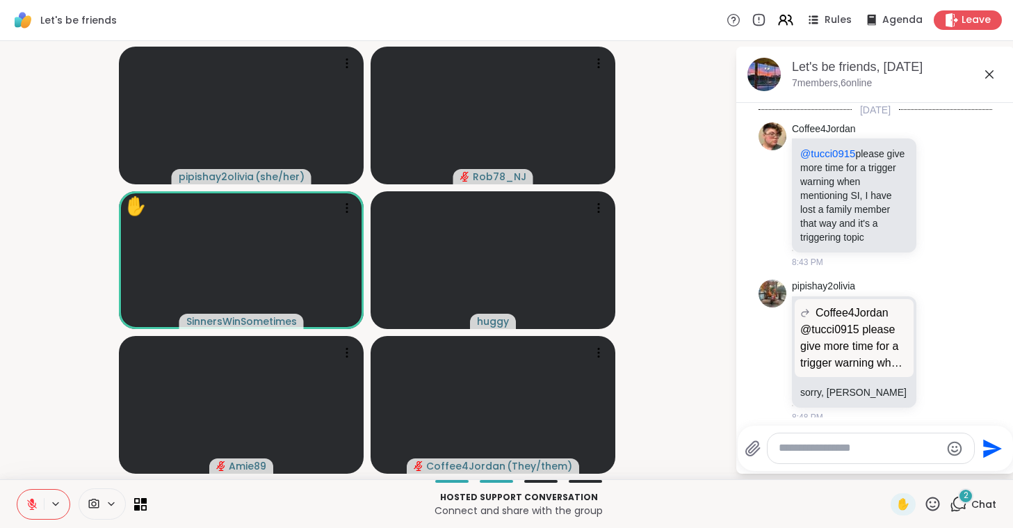
scroll to position [551, 0]
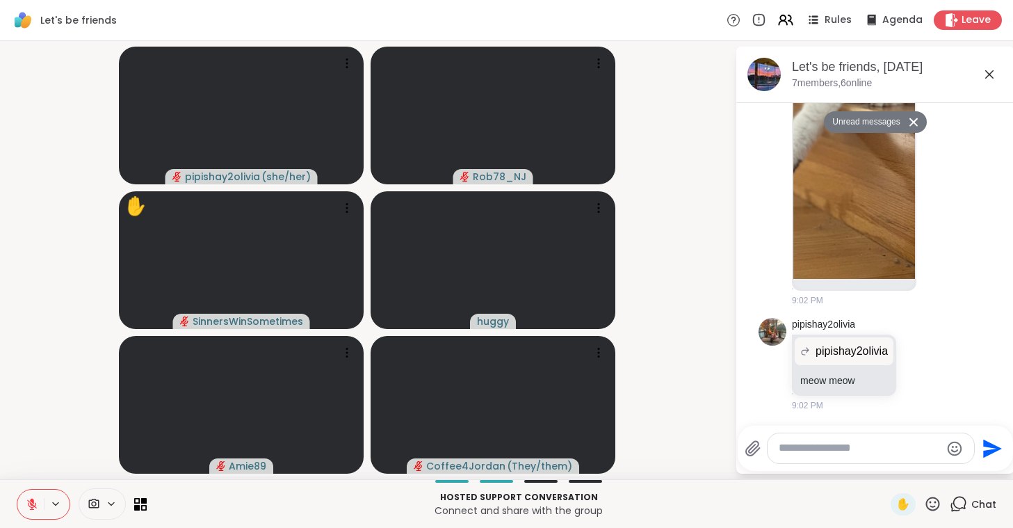
click at [989, 70] on icon at bounding box center [989, 74] width 17 height 17
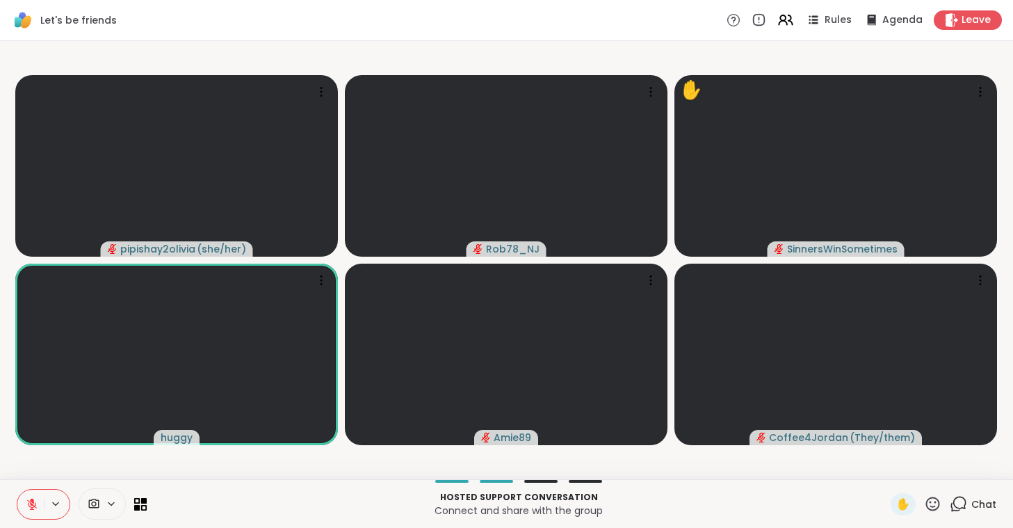
click at [964, 505] on icon at bounding box center [958, 503] width 17 height 17
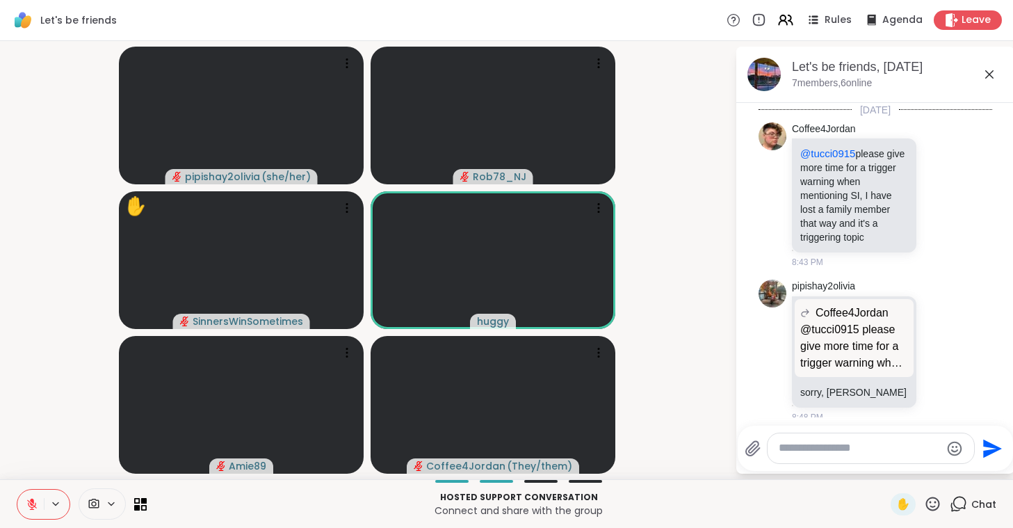
scroll to position [504, 0]
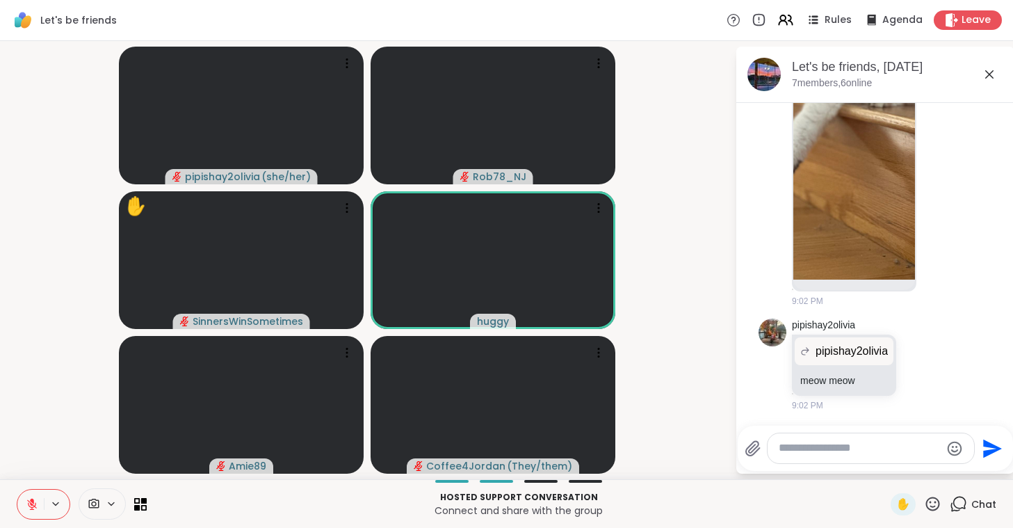
click at [985, 77] on icon at bounding box center [989, 74] width 17 height 17
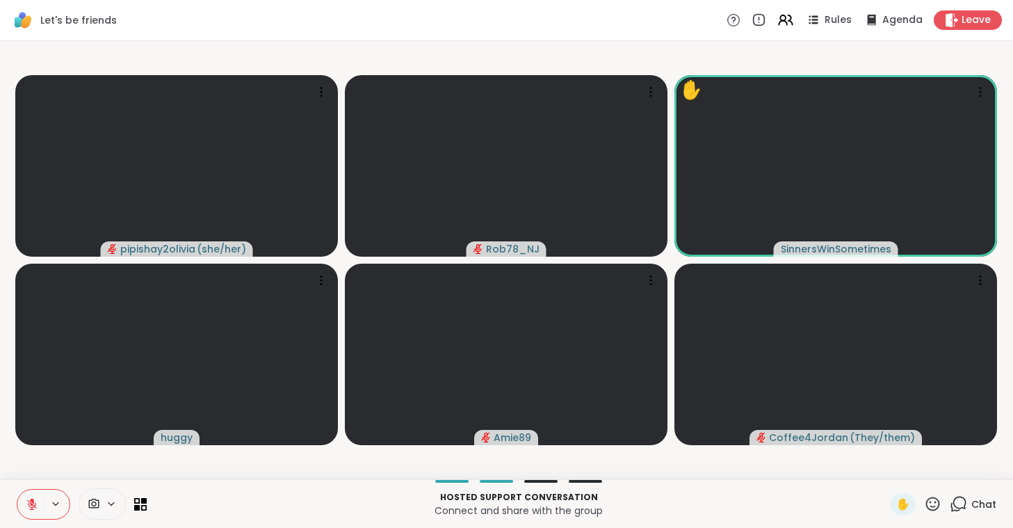
click at [37, 511] on button at bounding box center [30, 503] width 26 height 29
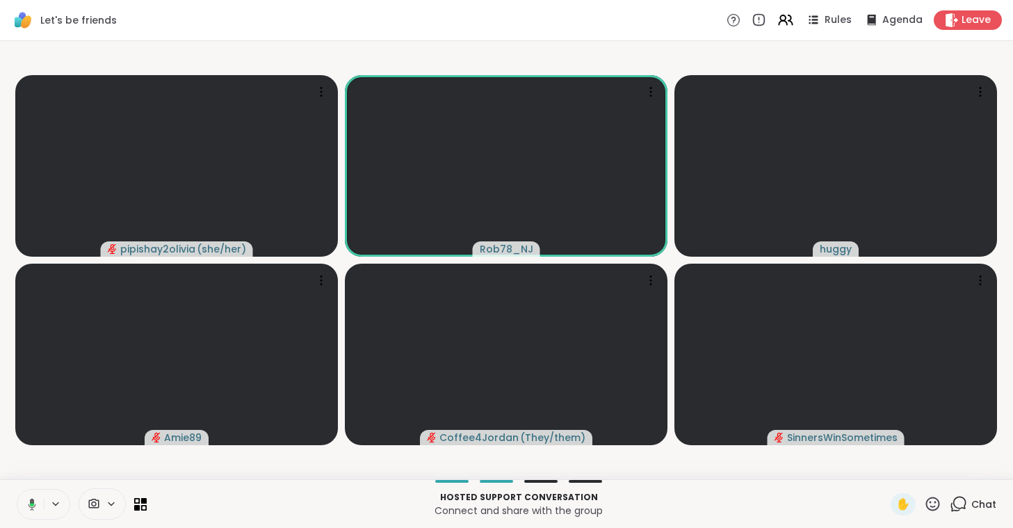
click at [37, 511] on button at bounding box center [29, 503] width 29 height 29
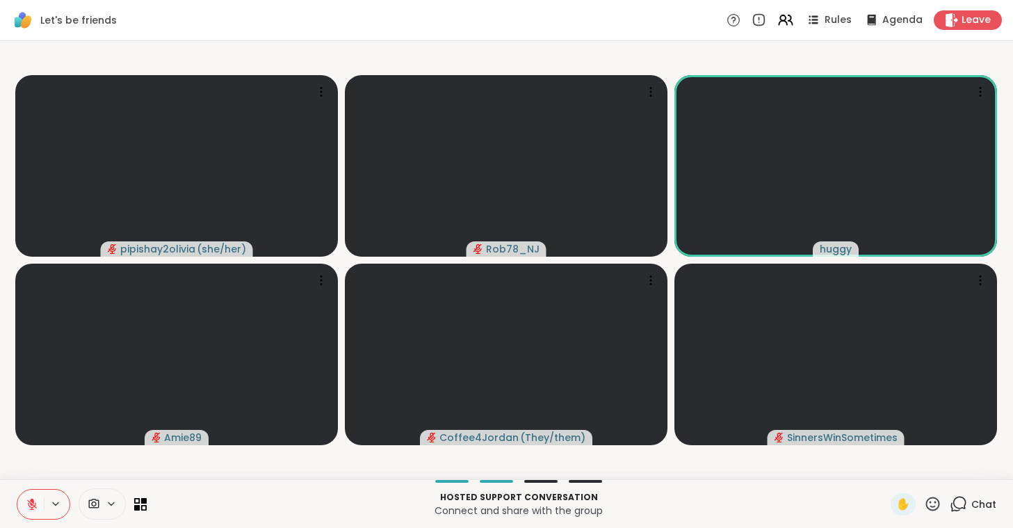
click at [37, 511] on button at bounding box center [30, 503] width 26 height 29
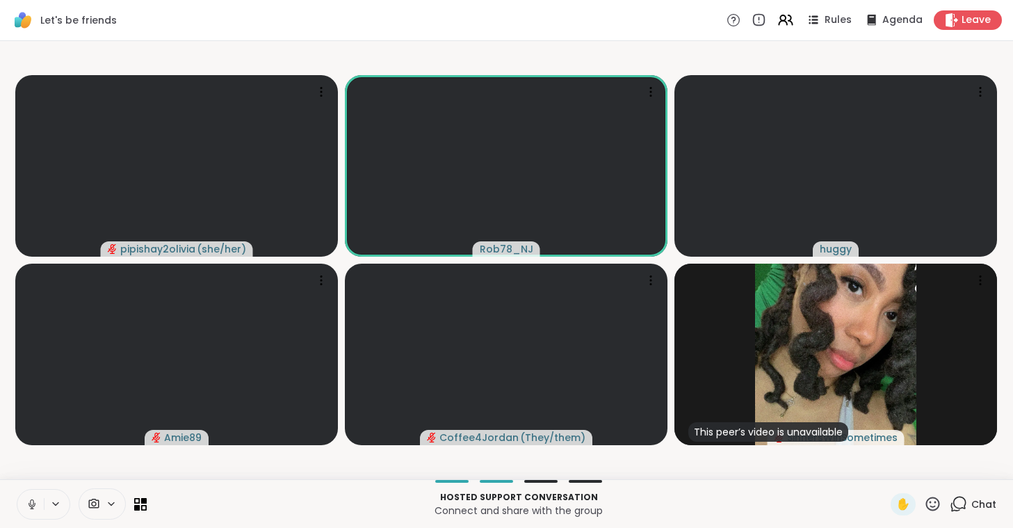
drag, startPoint x: 37, startPoint y: 511, endPoint x: 35, endPoint y: 502, distance: 9.1
click at [35, 502] on button at bounding box center [30, 503] width 26 height 29
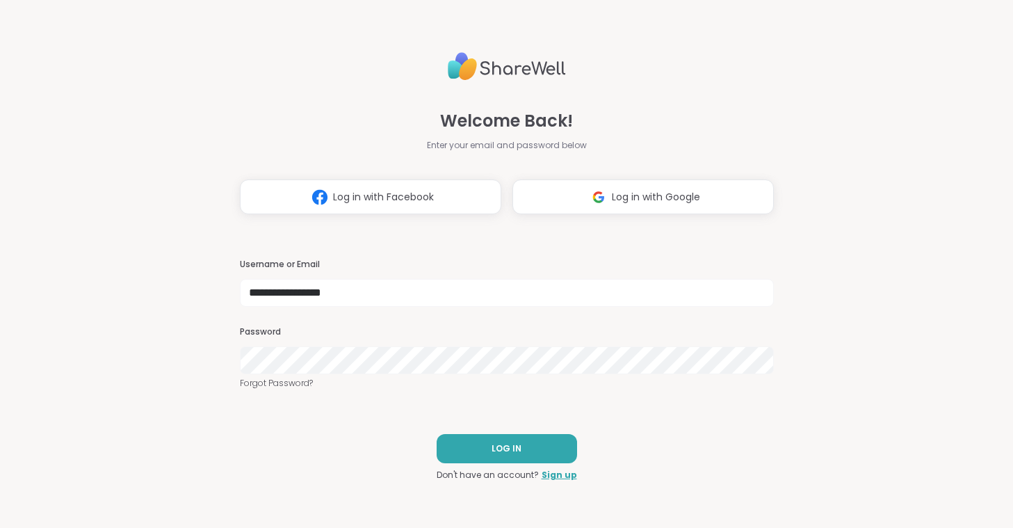
click at [517, 456] on button "LOG IN" at bounding box center [507, 448] width 140 height 29
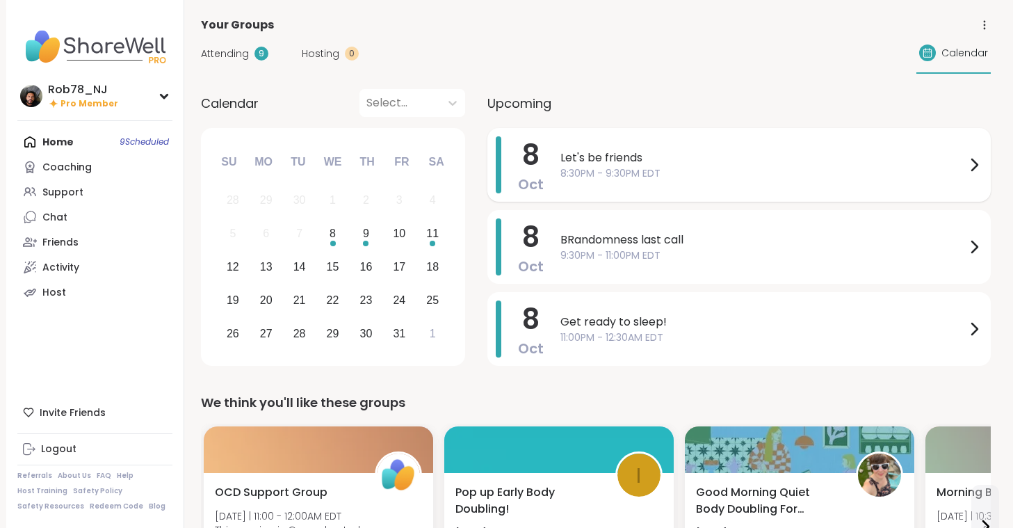
click at [606, 165] on span "Let's be friends" at bounding box center [762, 157] width 405 height 17
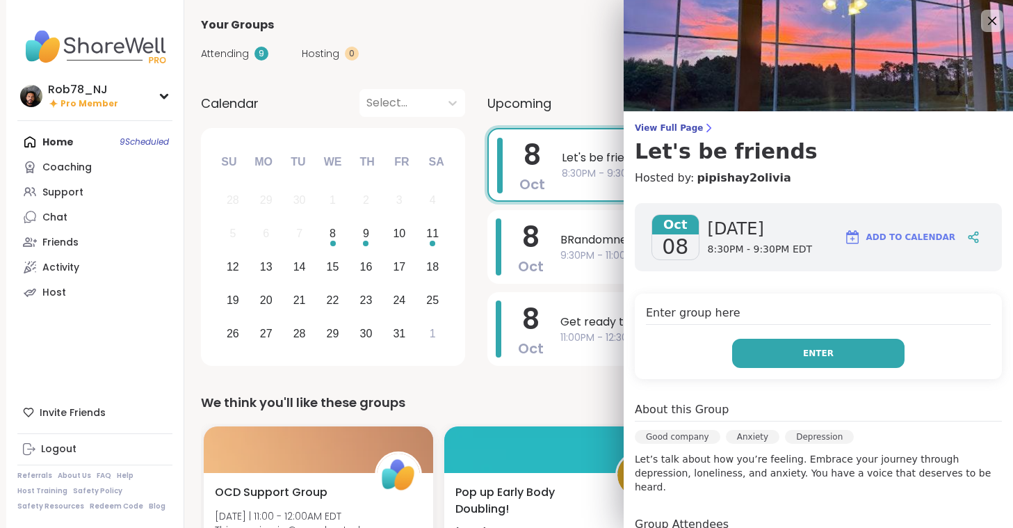
click at [793, 358] on button "Enter" at bounding box center [818, 353] width 172 height 29
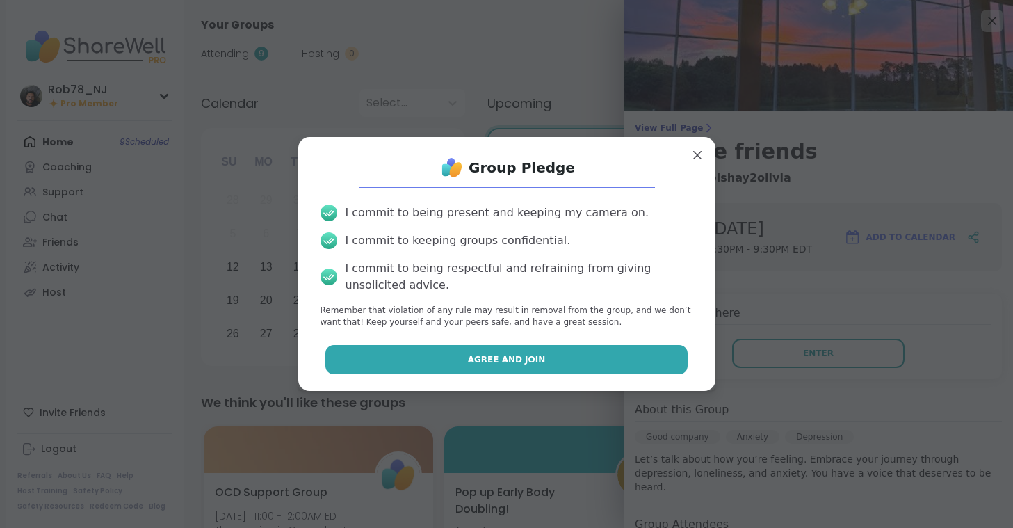
click at [606, 355] on button "Agree and Join" at bounding box center [506, 359] width 362 height 29
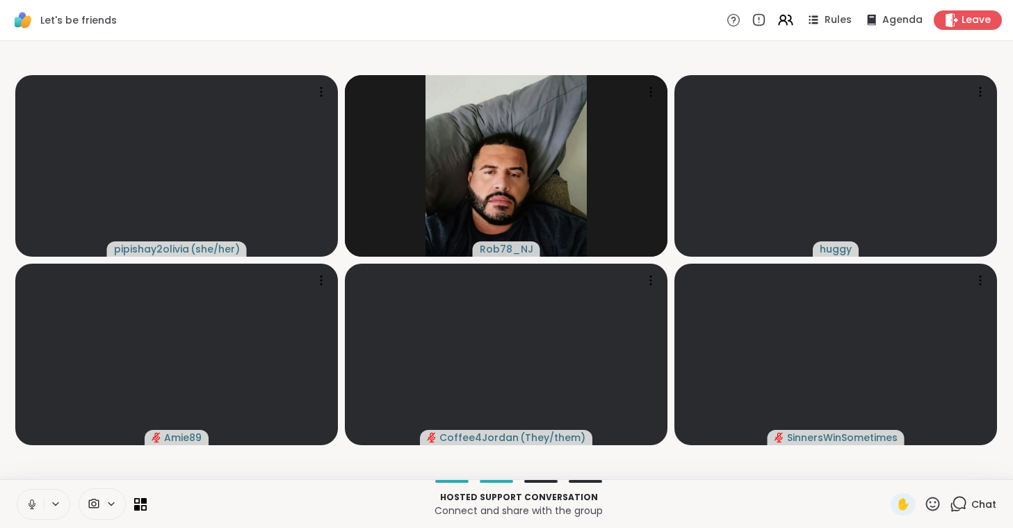
click at [32, 505] on icon at bounding box center [32, 504] width 13 height 13
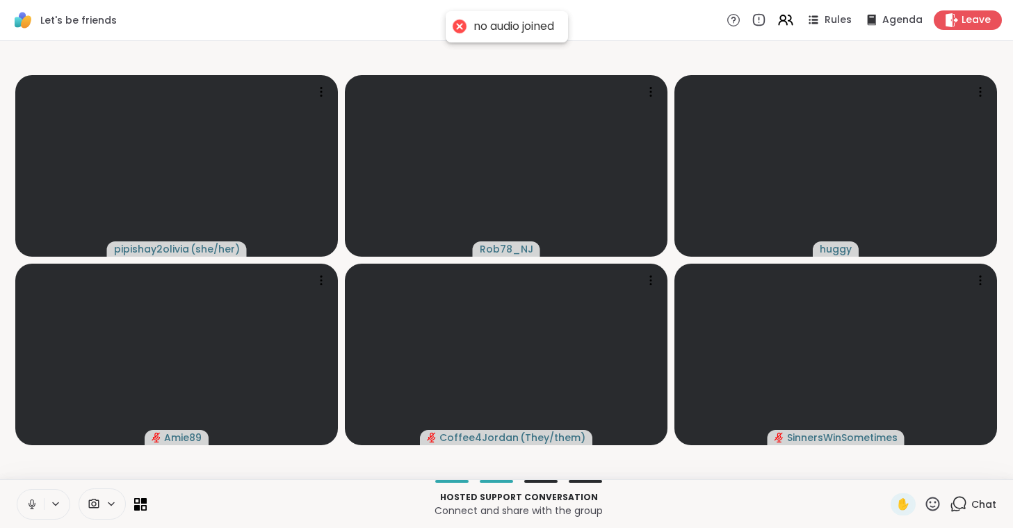
click at [99, 497] on icon at bounding box center [94, 503] width 13 height 13
click at [31, 503] on icon at bounding box center [32, 504] width 13 height 13
click at [96, 496] on div at bounding box center [102, 503] width 47 height 31
click at [101, 501] on span at bounding box center [92, 503] width 26 height 13
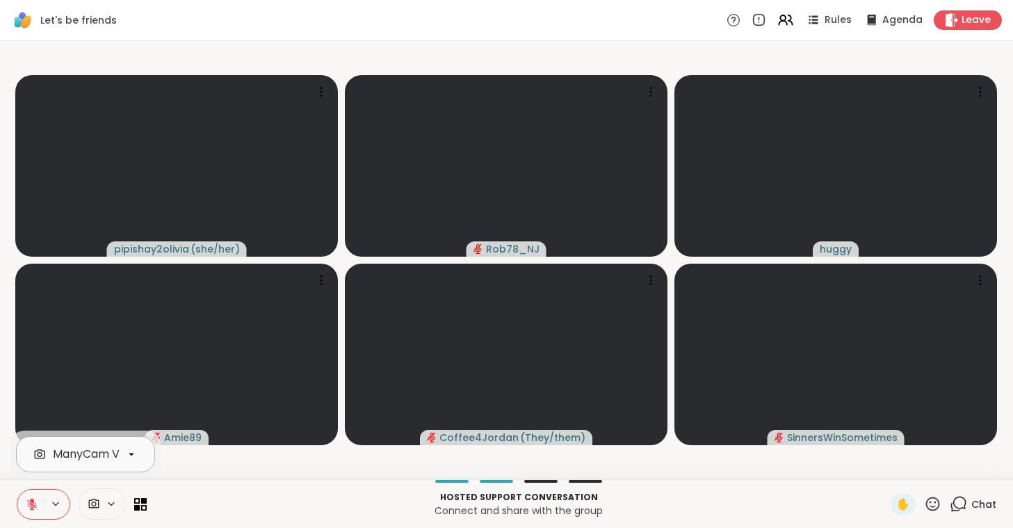
click at [108, 457] on div "ManyCam Virtual Webcam" at bounding box center [127, 454] width 148 height 17
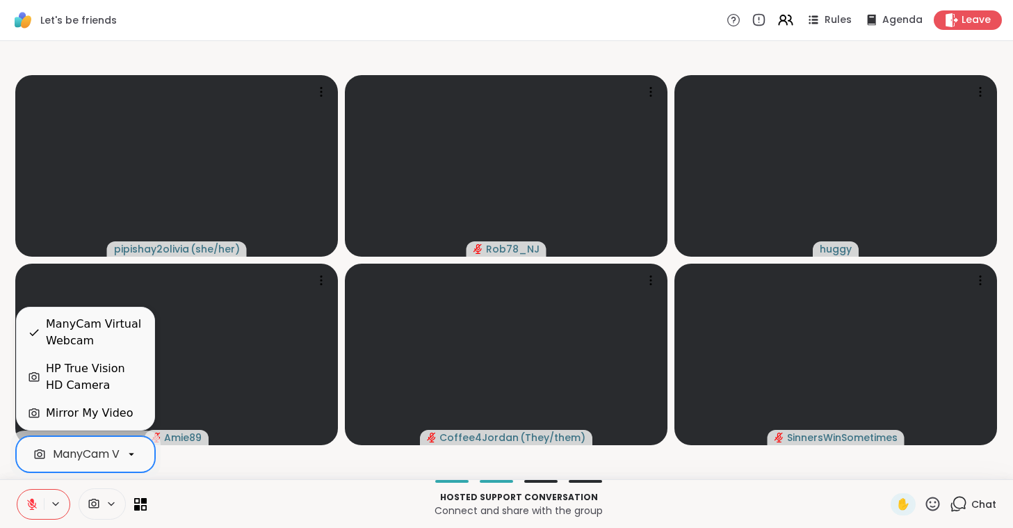
scroll to position [0, 62]
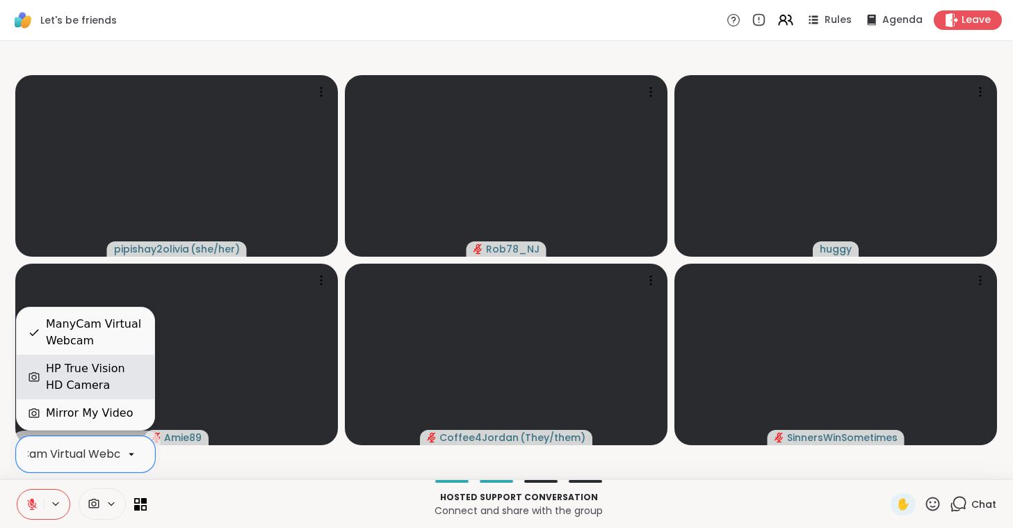
click at [104, 380] on div "HP True Vision HD Camera" at bounding box center [94, 376] width 97 height 33
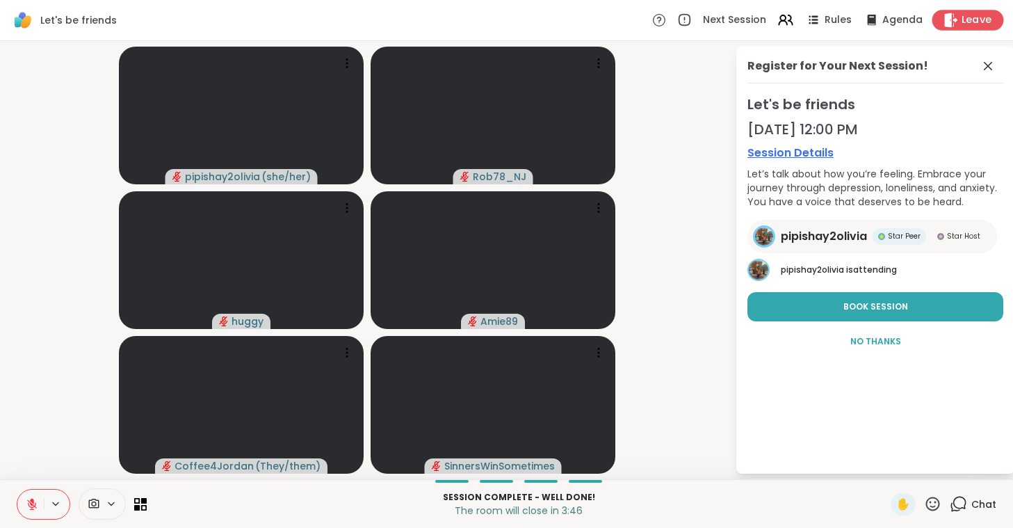
click at [971, 12] on div "Leave" at bounding box center [968, 20] width 72 height 20
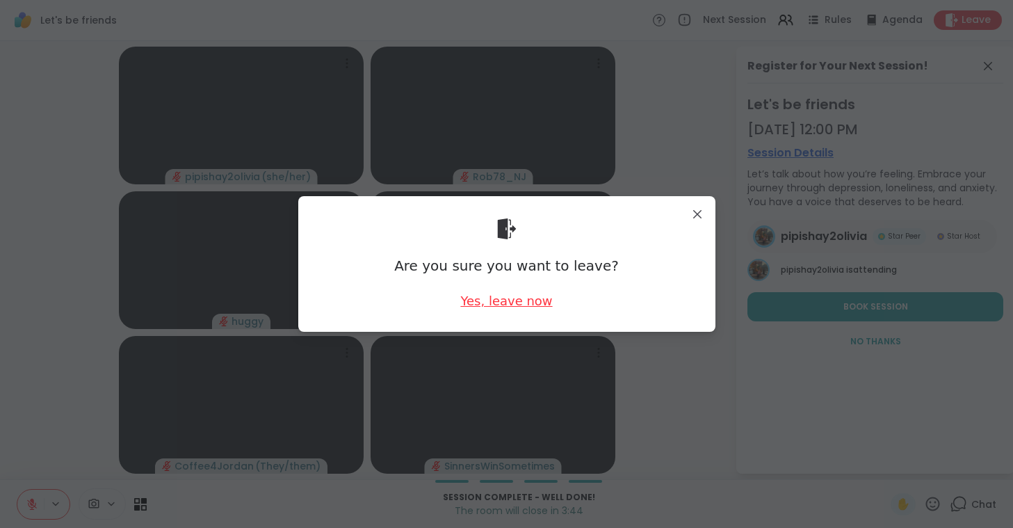
click at [494, 298] on div "Yes, leave now" at bounding box center [506, 300] width 92 height 17
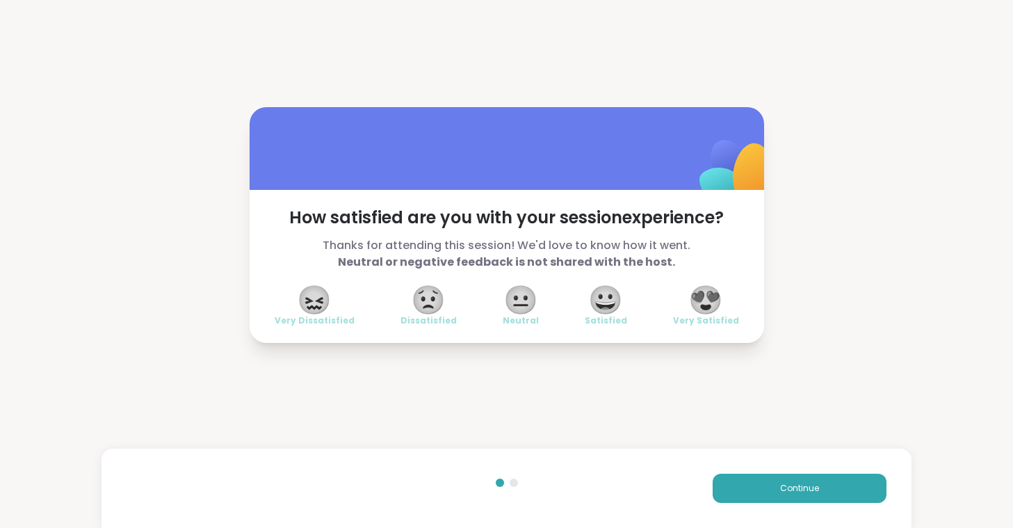
click at [716, 306] on span "😍" at bounding box center [705, 299] width 35 height 25
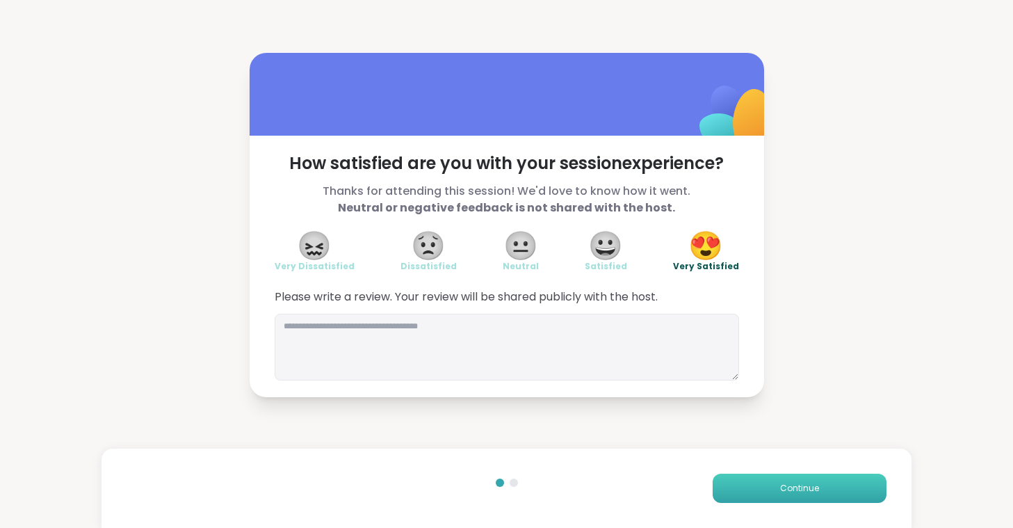
click at [815, 491] on span "Continue" at bounding box center [799, 488] width 39 height 13
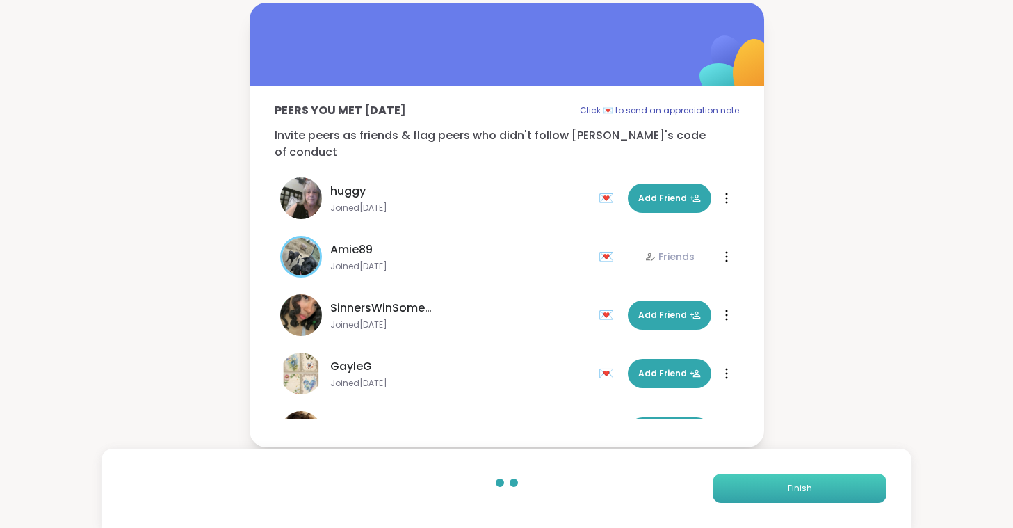
click at [815, 491] on button "Finish" at bounding box center [800, 487] width 174 height 29
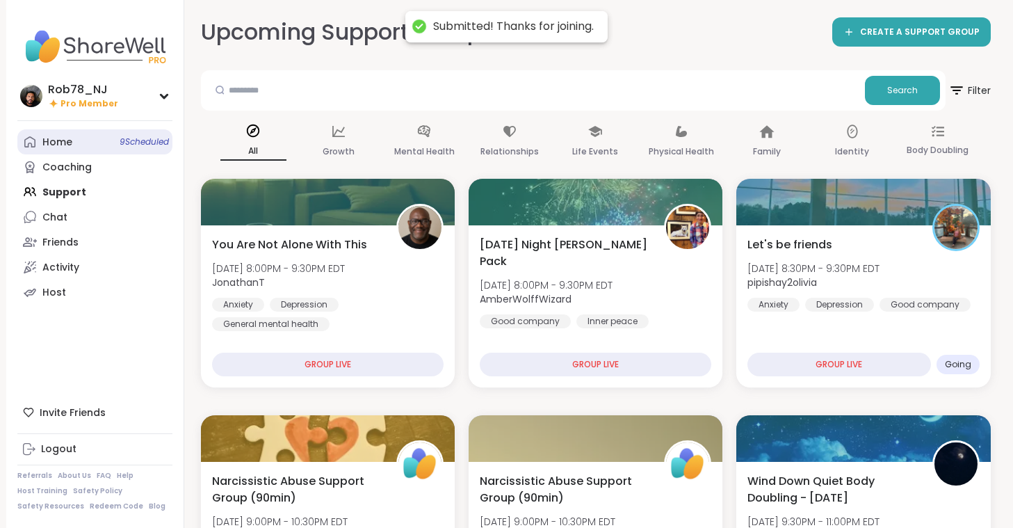
click at [58, 145] on div "Home 9 Scheduled" at bounding box center [57, 143] width 30 height 14
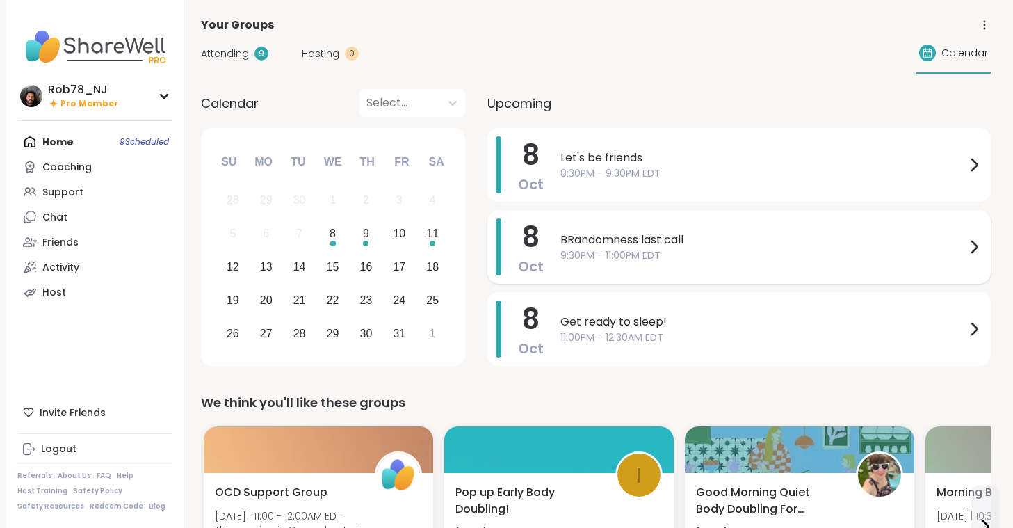
click at [607, 254] on span "9:30PM - 11:00PM EDT" at bounding box center [762, 255] width 405 height 15
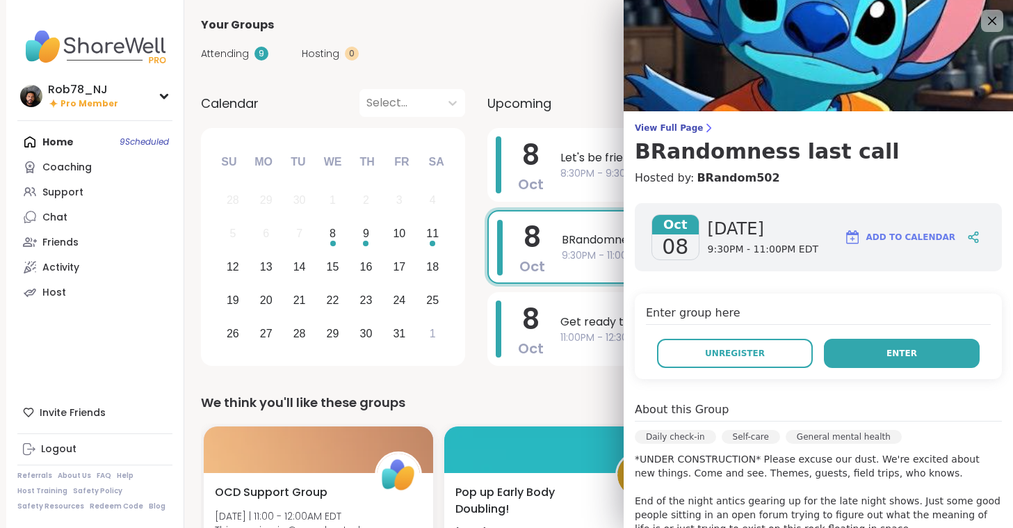
click at [880, 353] on button "Enter" at bounding box center [902, 353] width 156 height 29
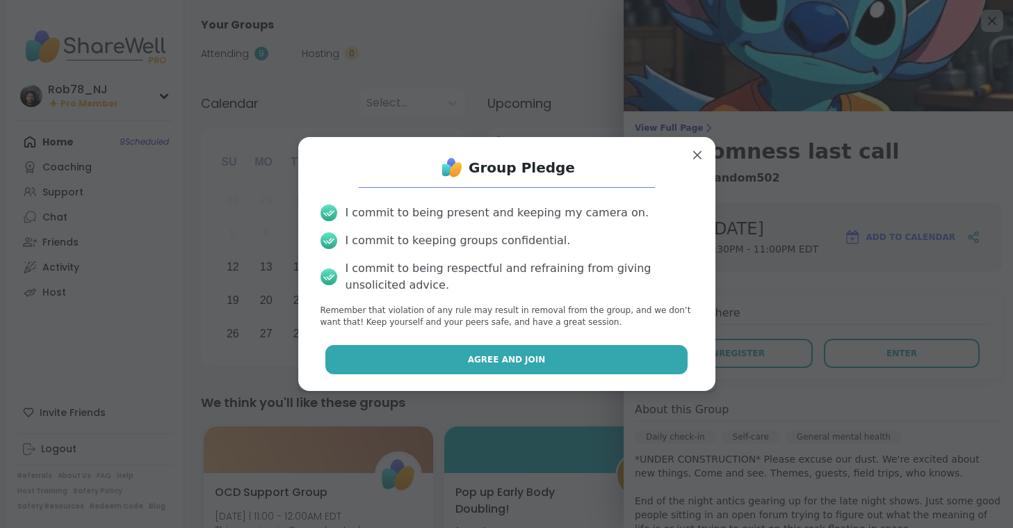
click at [561, 352] on button "Agree and Join" at bounding box center [506, 359] width 362 height 29
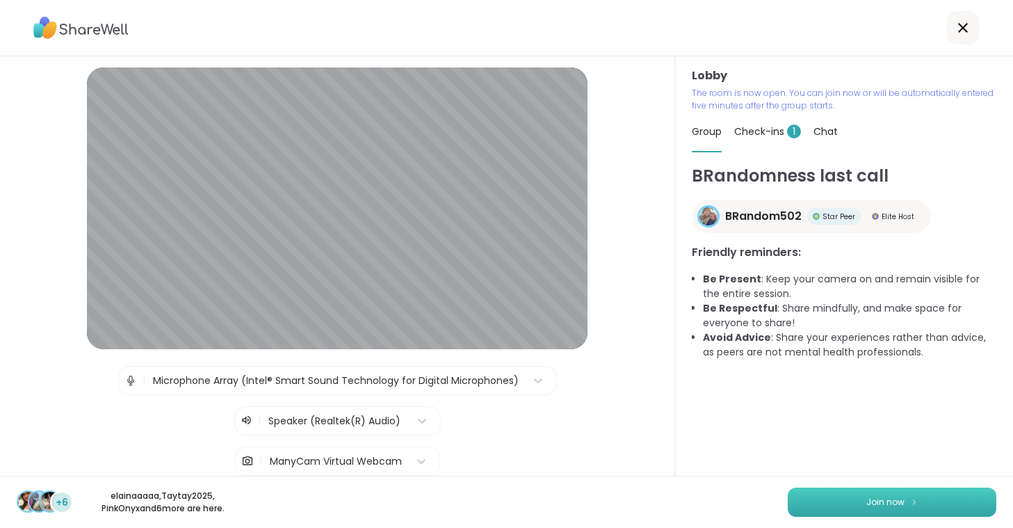
click at [841, 503] on button "Join now" at bounding box center [892, 501] width 209 height 29
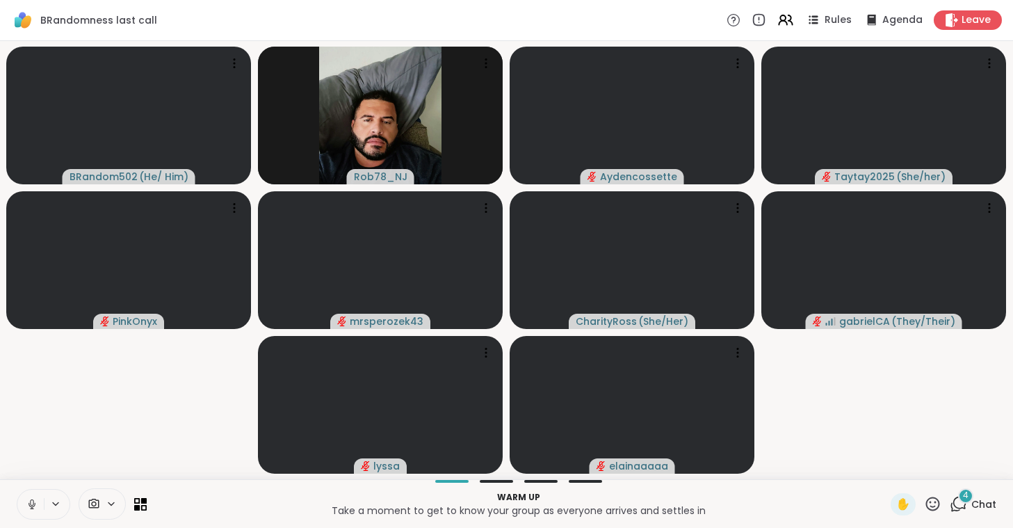
click at [33, 505] on icon at bounding box center [32, 504] width 13 height 13
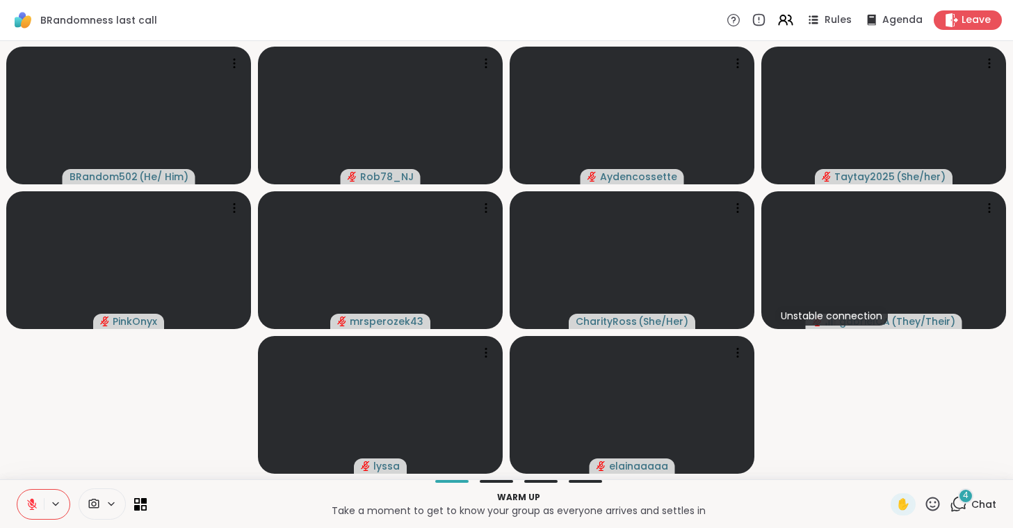
click at [105, 506] on span at bounding box center [92, 503] width 26 height 13
click at [116, 457] on div "ManyCam Virtual Webcam" at bounding box center [127, 454] width 148 height 17
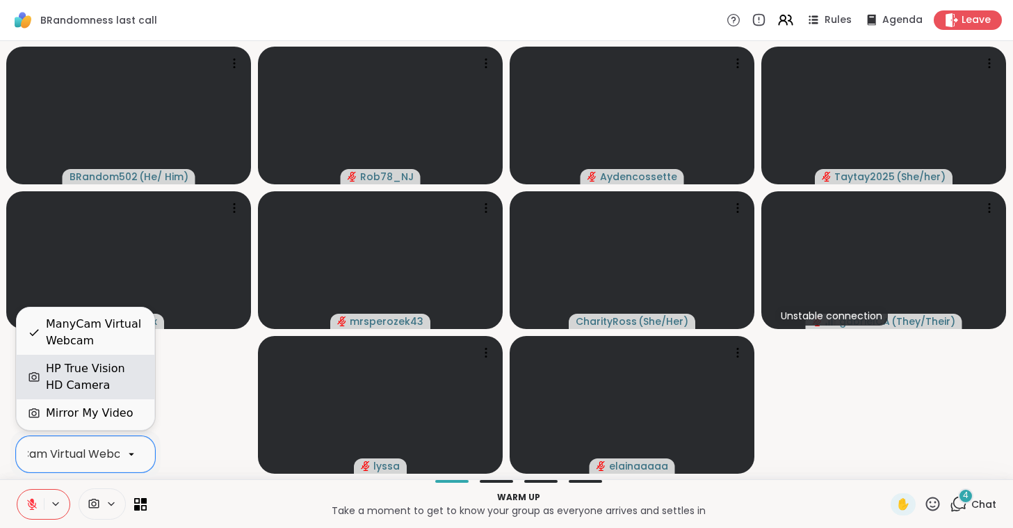
click at [114, 362] on div "HP True Vision HD Camera" at bounding box center [94, 376] width 97 height 33
